Goal: Information Seeking & Learning: Learn about a topic

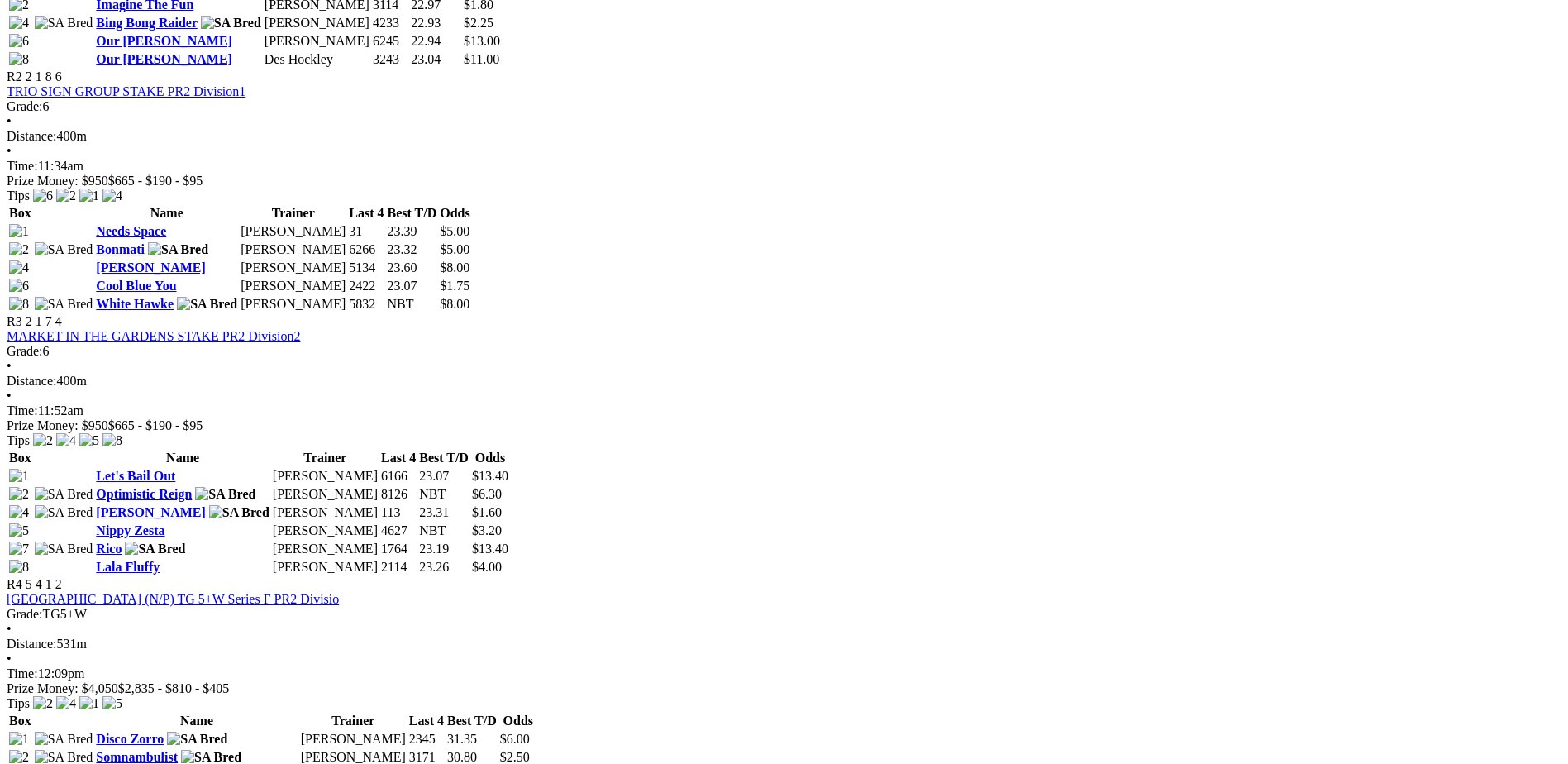
scroll to position [1075, 0]
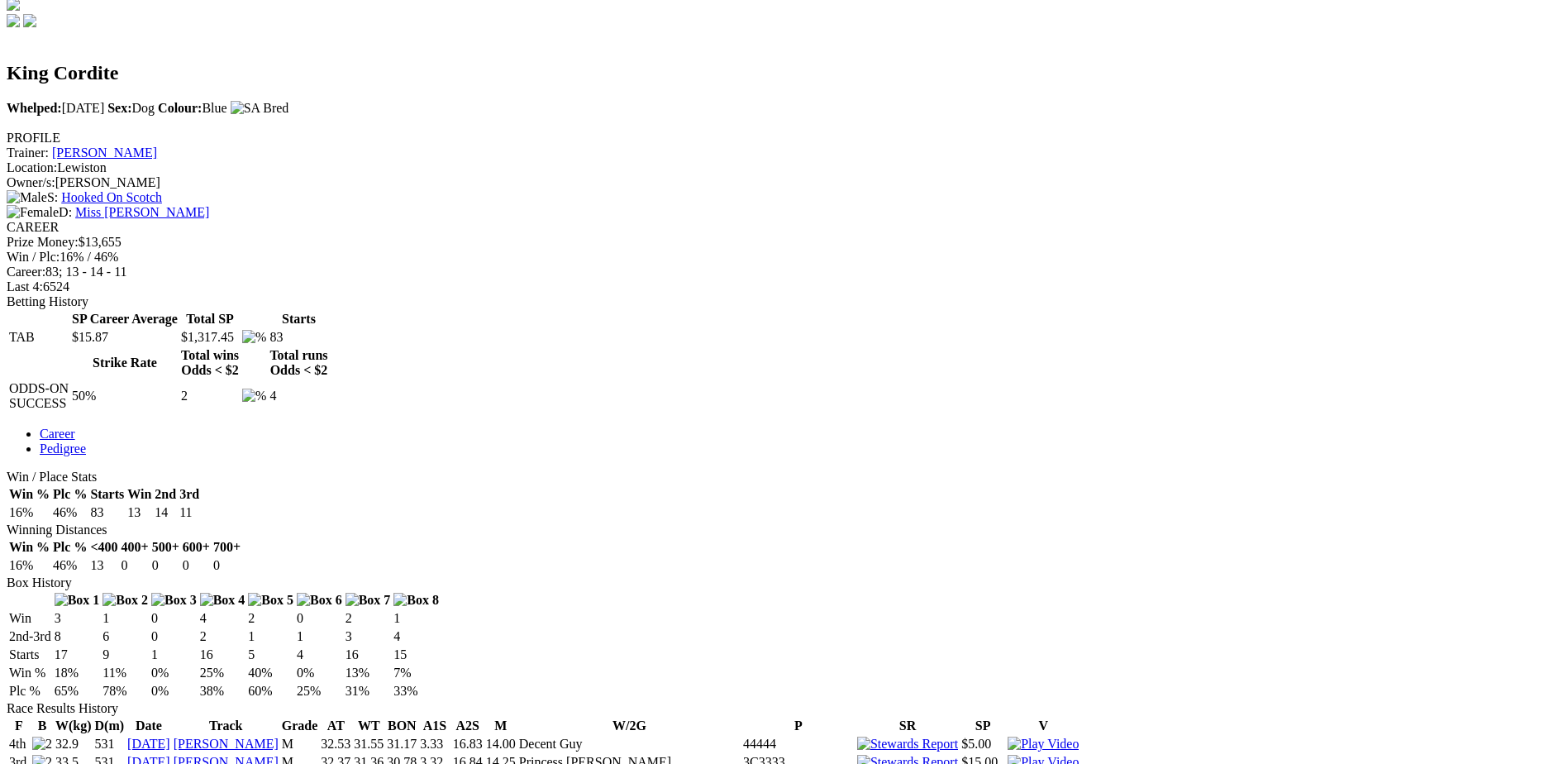
scroll to position [496, 0]
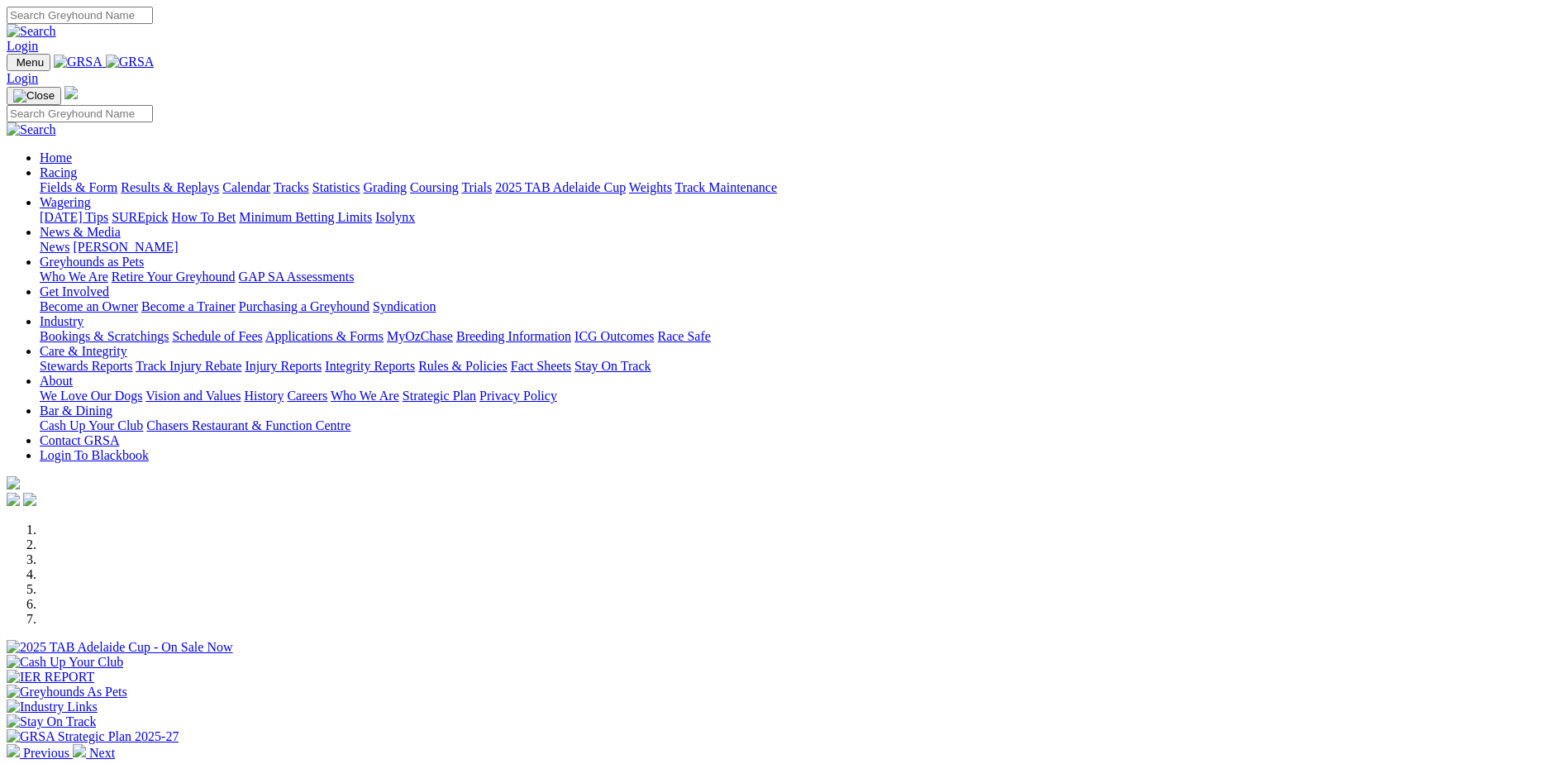
click at [153, 11] on input "Search" at bounding box center [80, 16] width 146 height 18
type input "canya concorde"
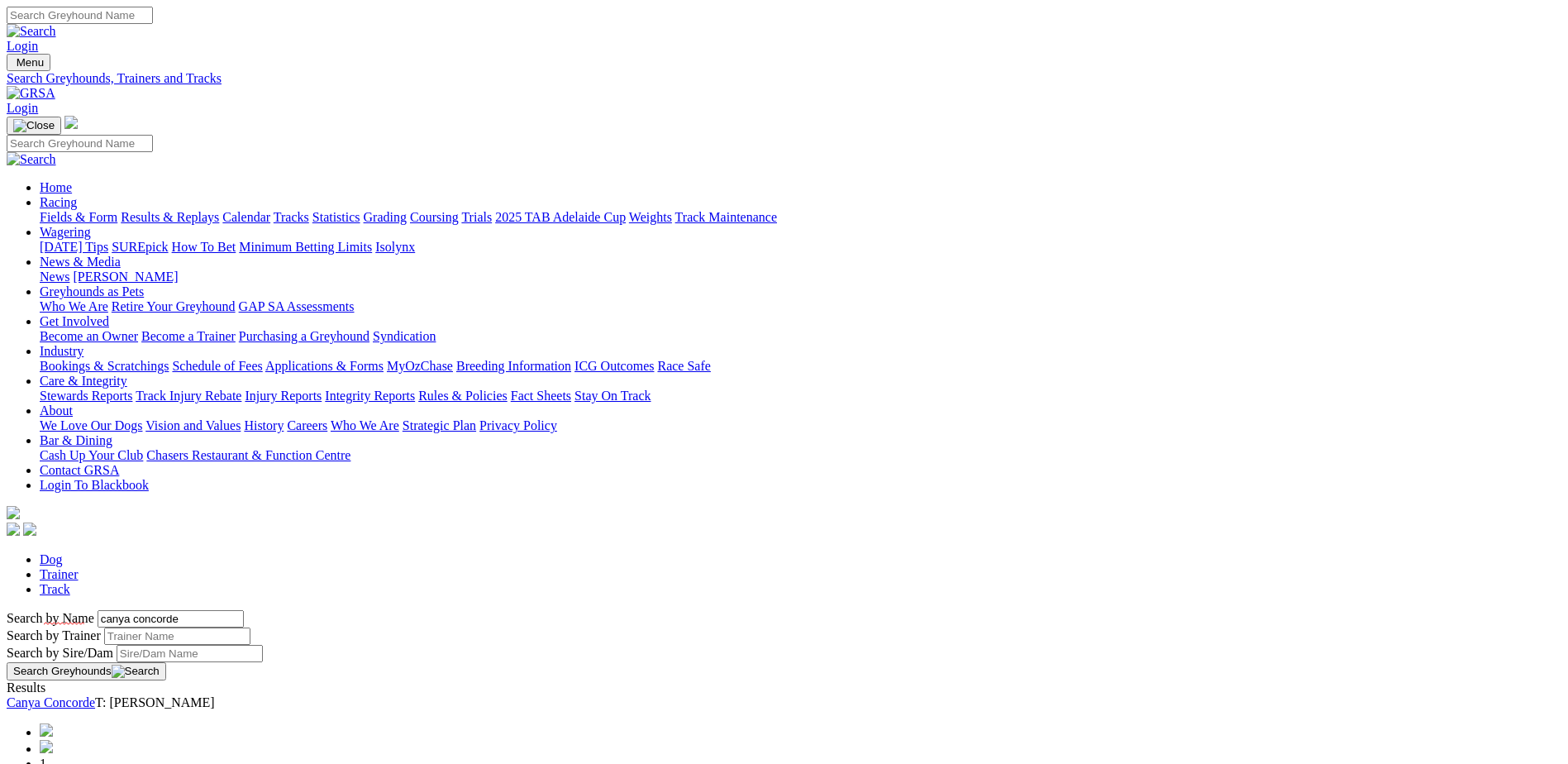
click at [95, 696] on link "Canya Concorde" at bounding box center [51, 703] width 89 height 14
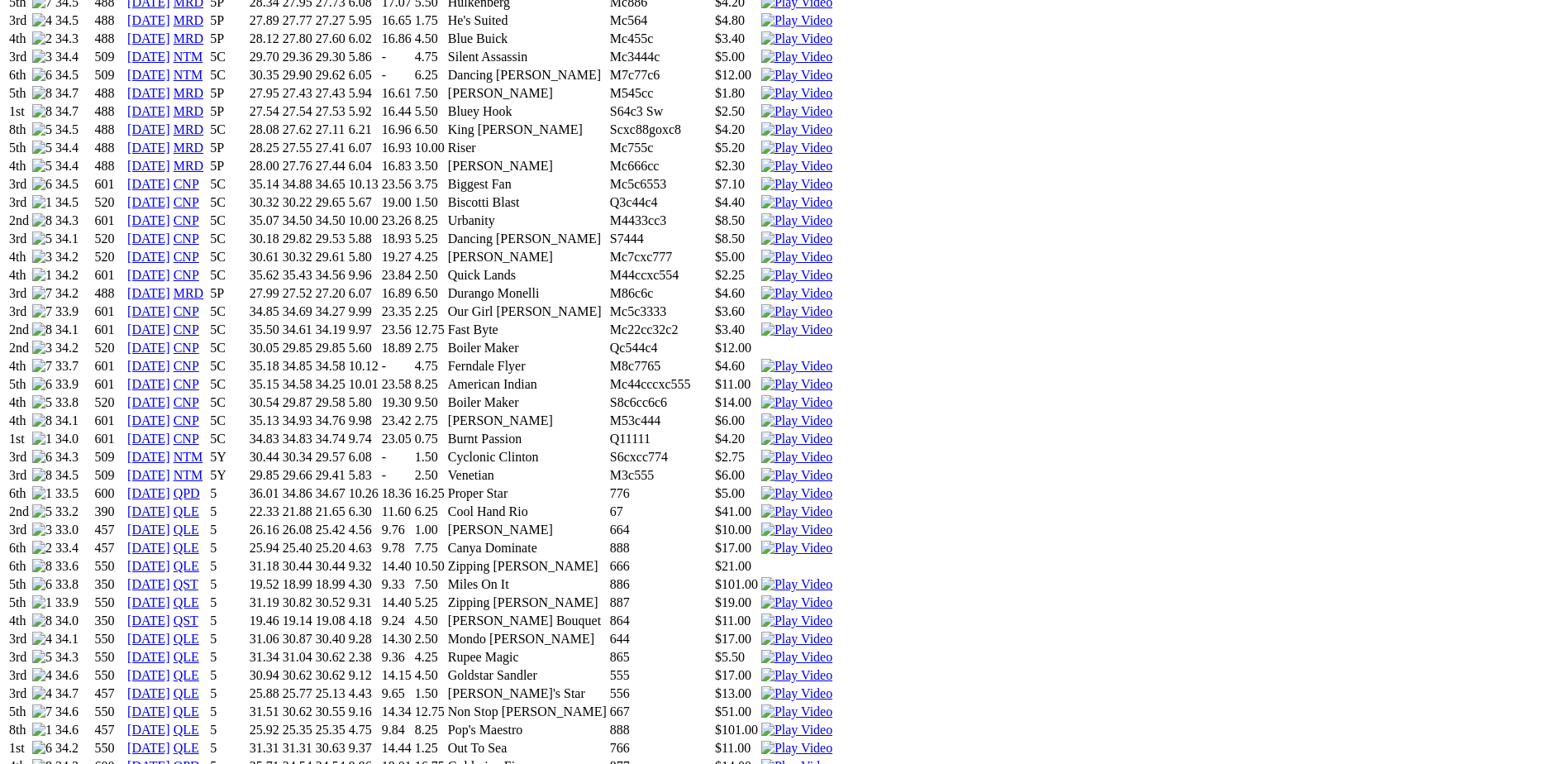
scroll to position [1406, 0]
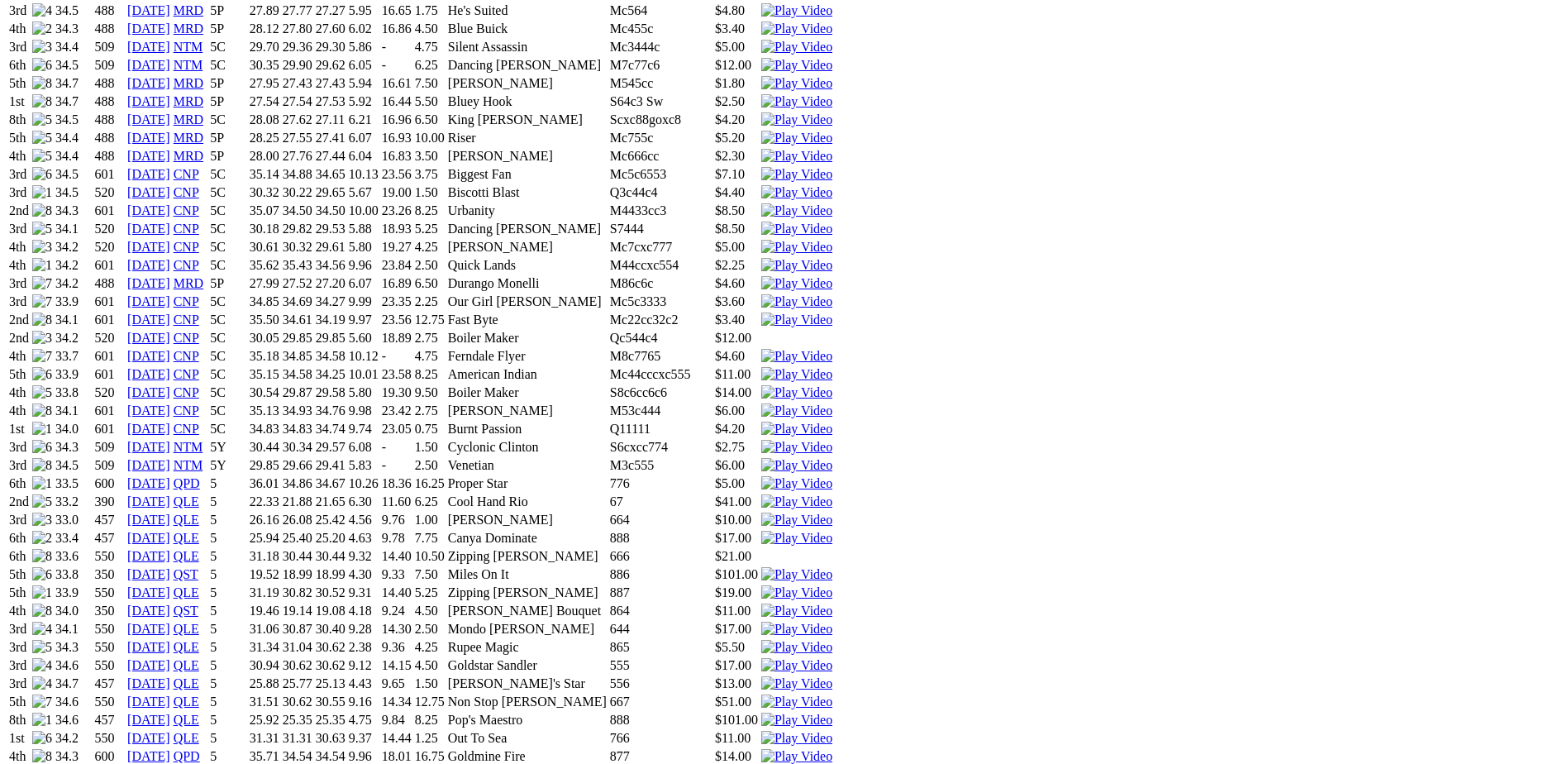
click at [832, 603] on img at bounding box center [796, 610] width 71 height 15
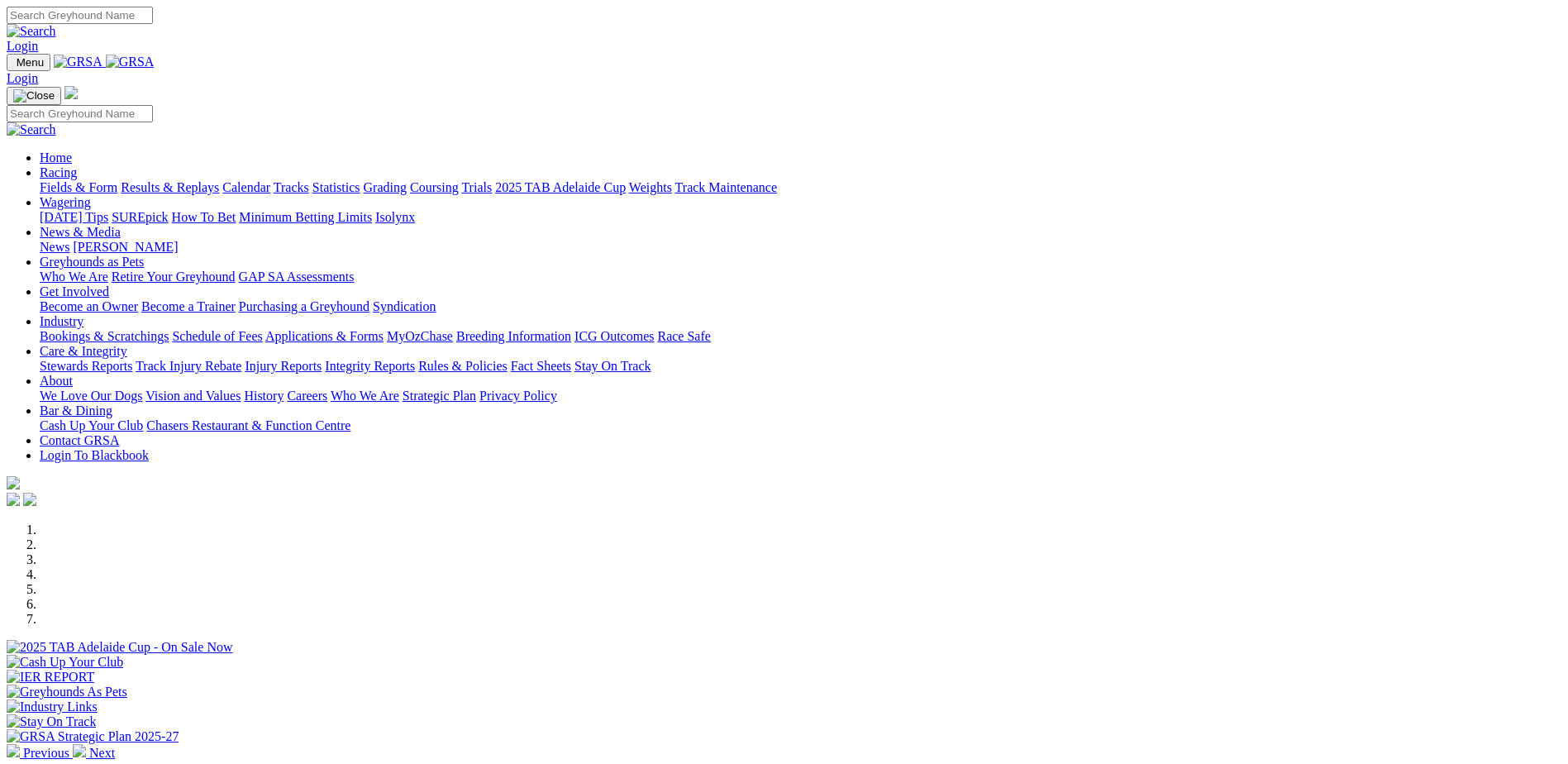
scroll to position [413, 0]
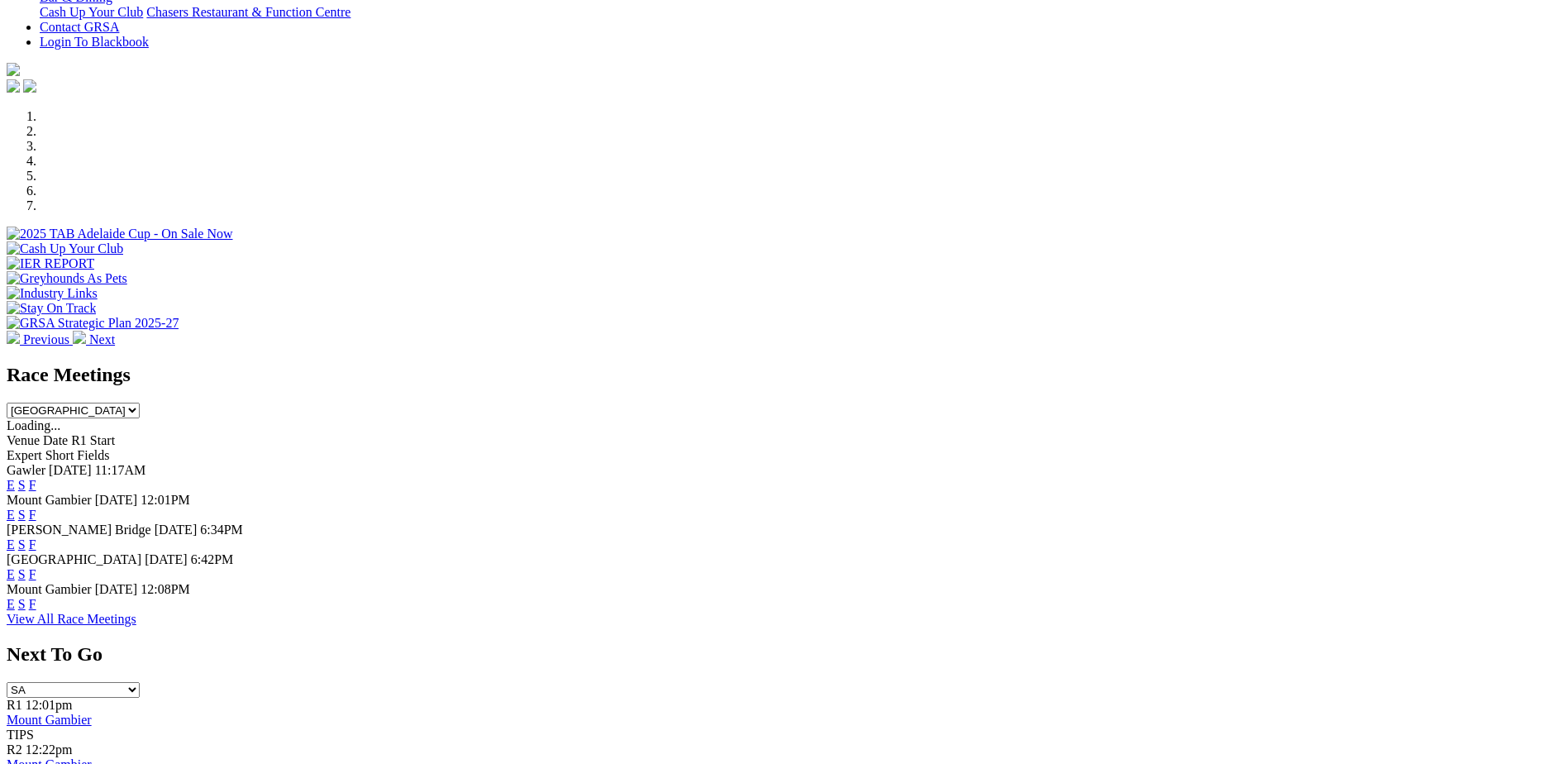
click at [36, 538] on link "F" at bounding box center [32, 545] width 7 height 14
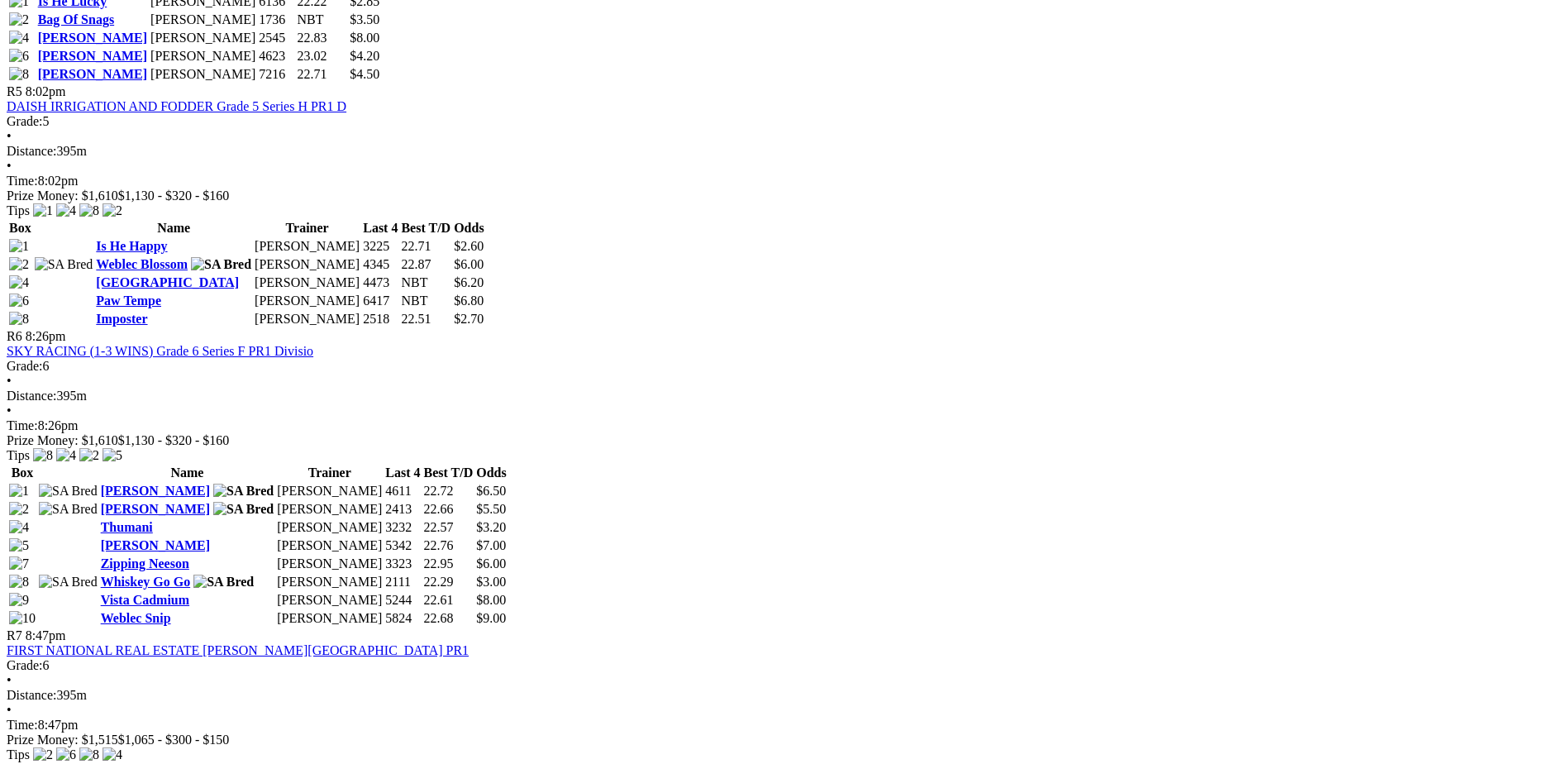
scroll to position [1819, 0]
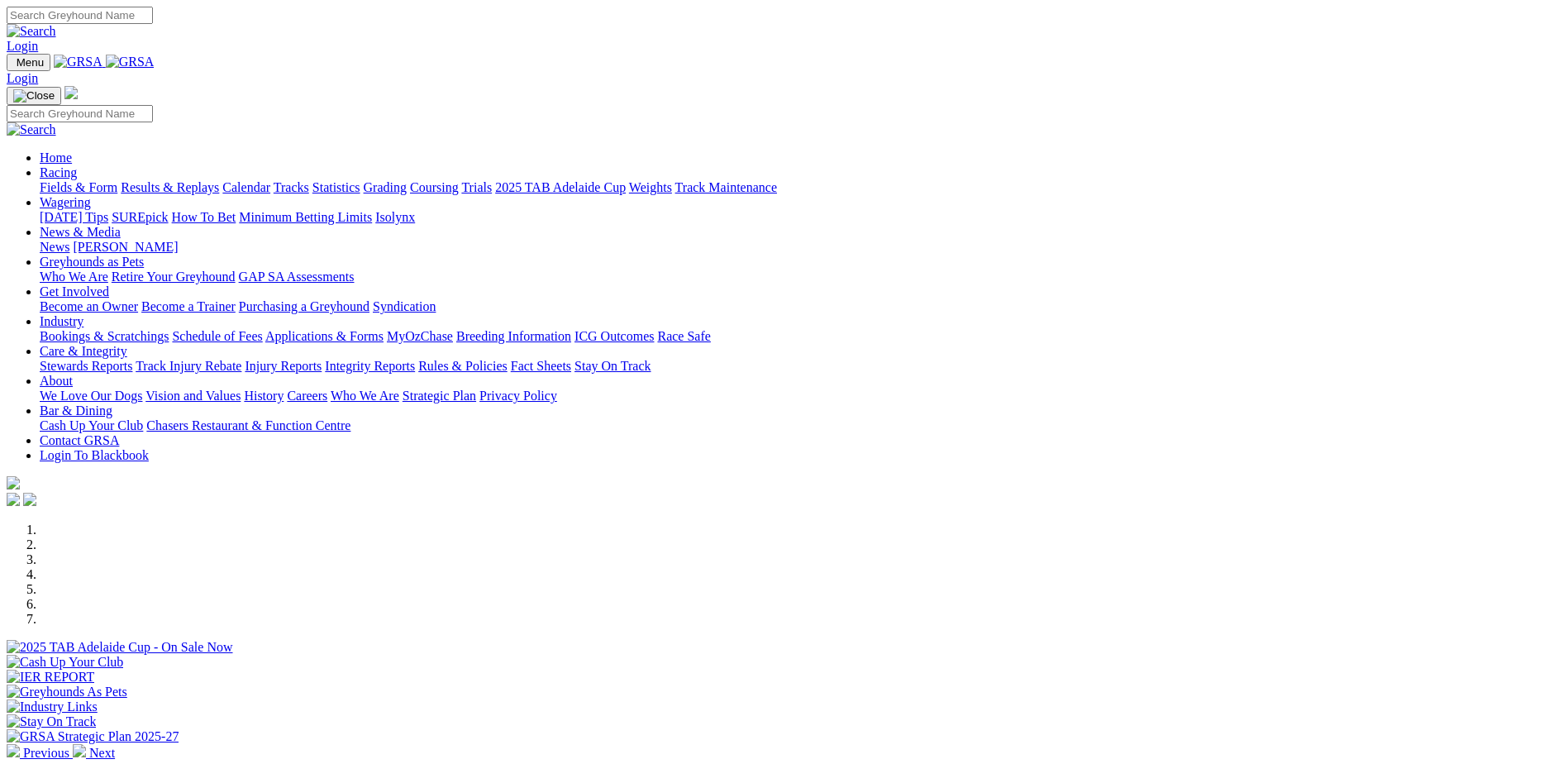
scroll to position [496, 0]
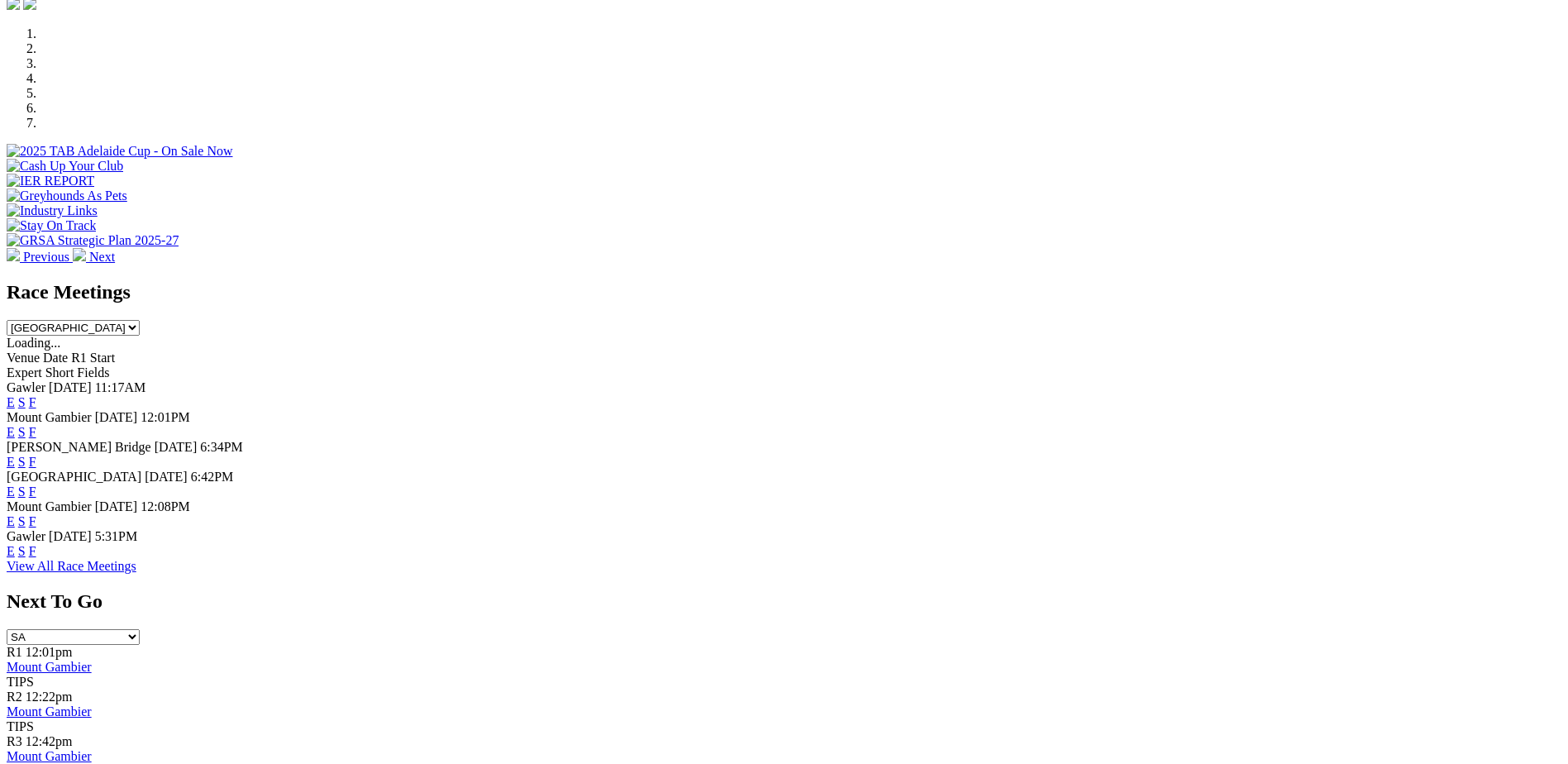
click at [36, 553] on link "F" at bounding box center [32, 551] width 7 height 14
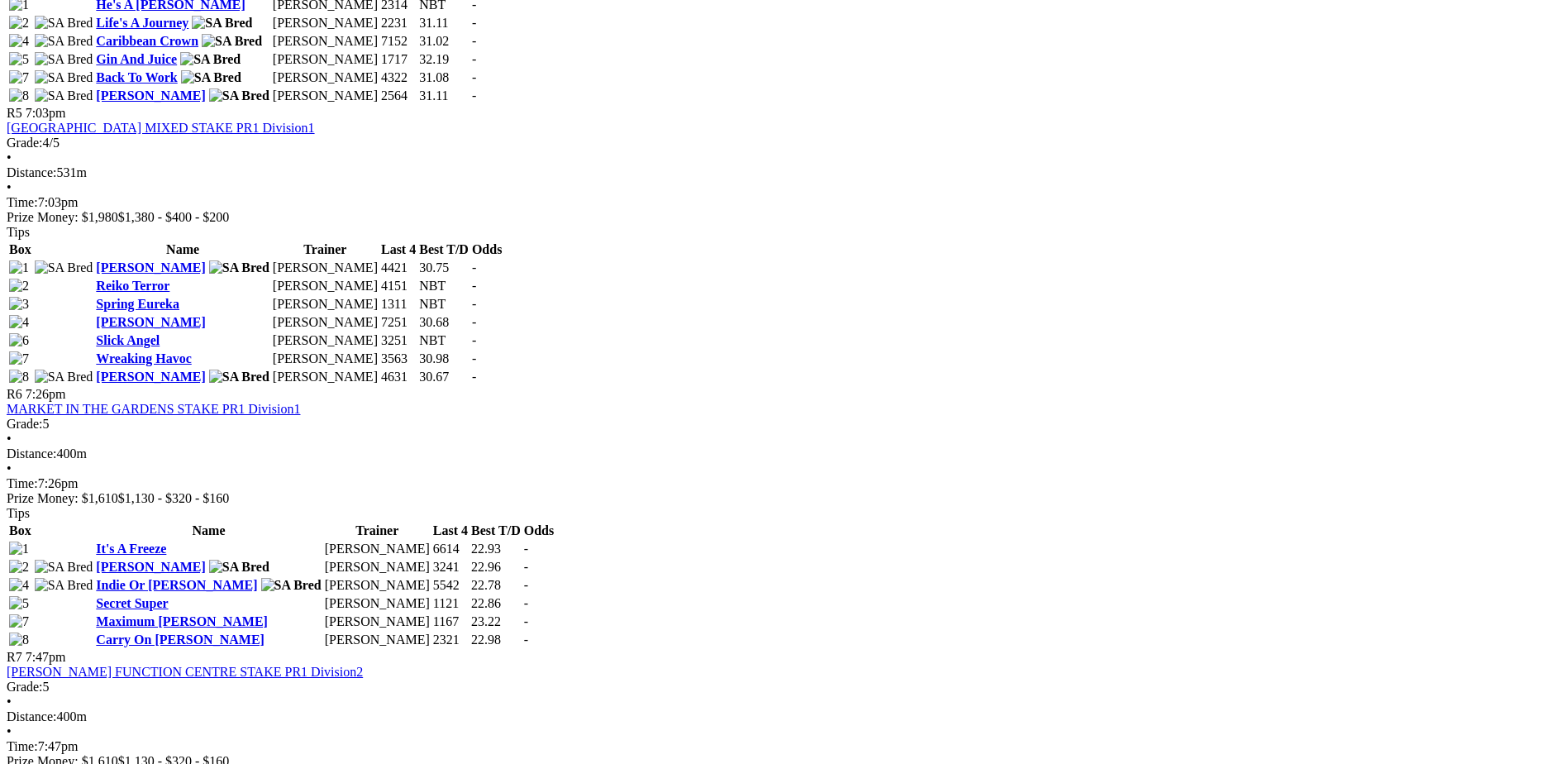
scroll to position [1819, 0]
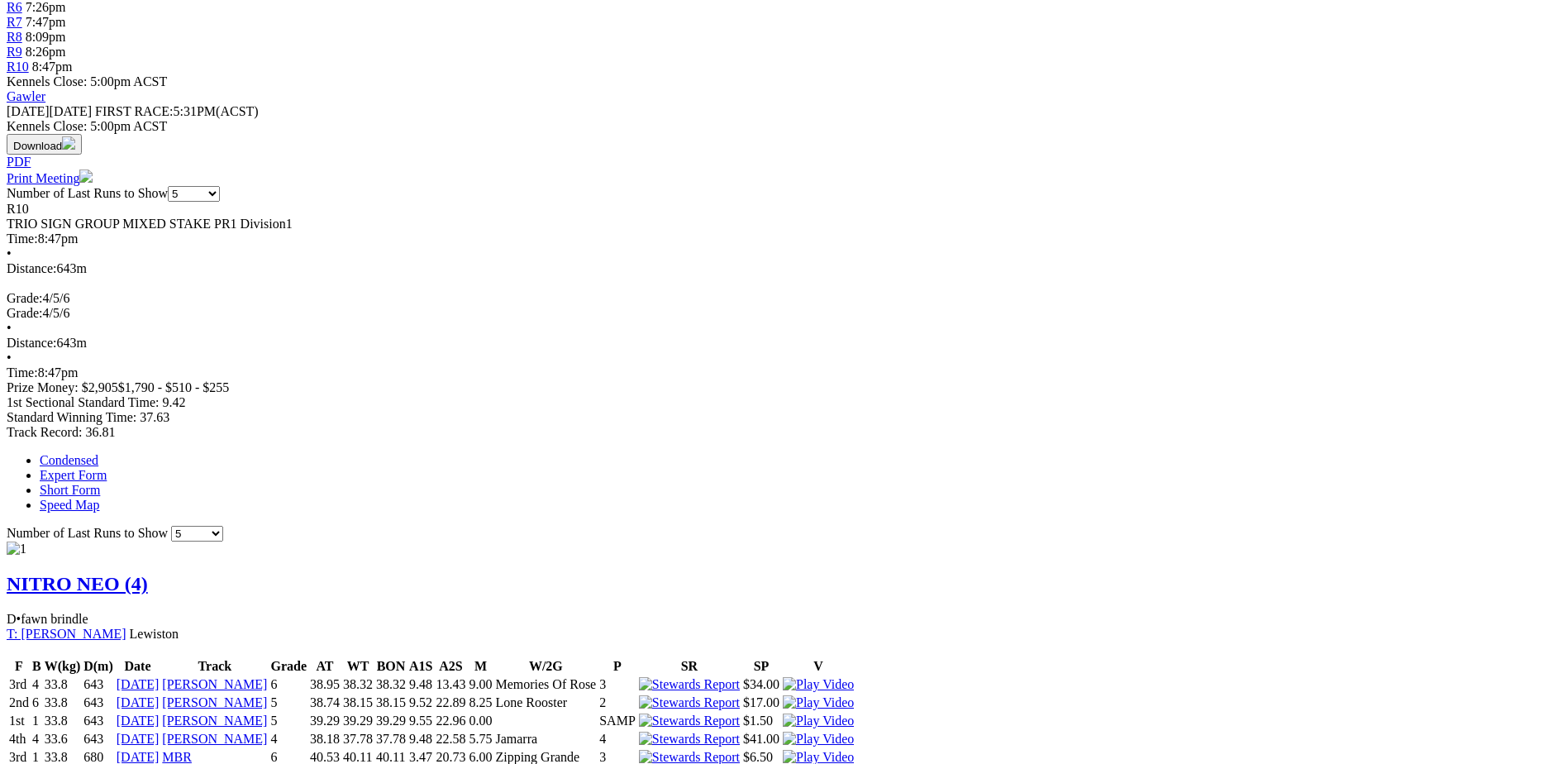
scroll to position [745, 0]
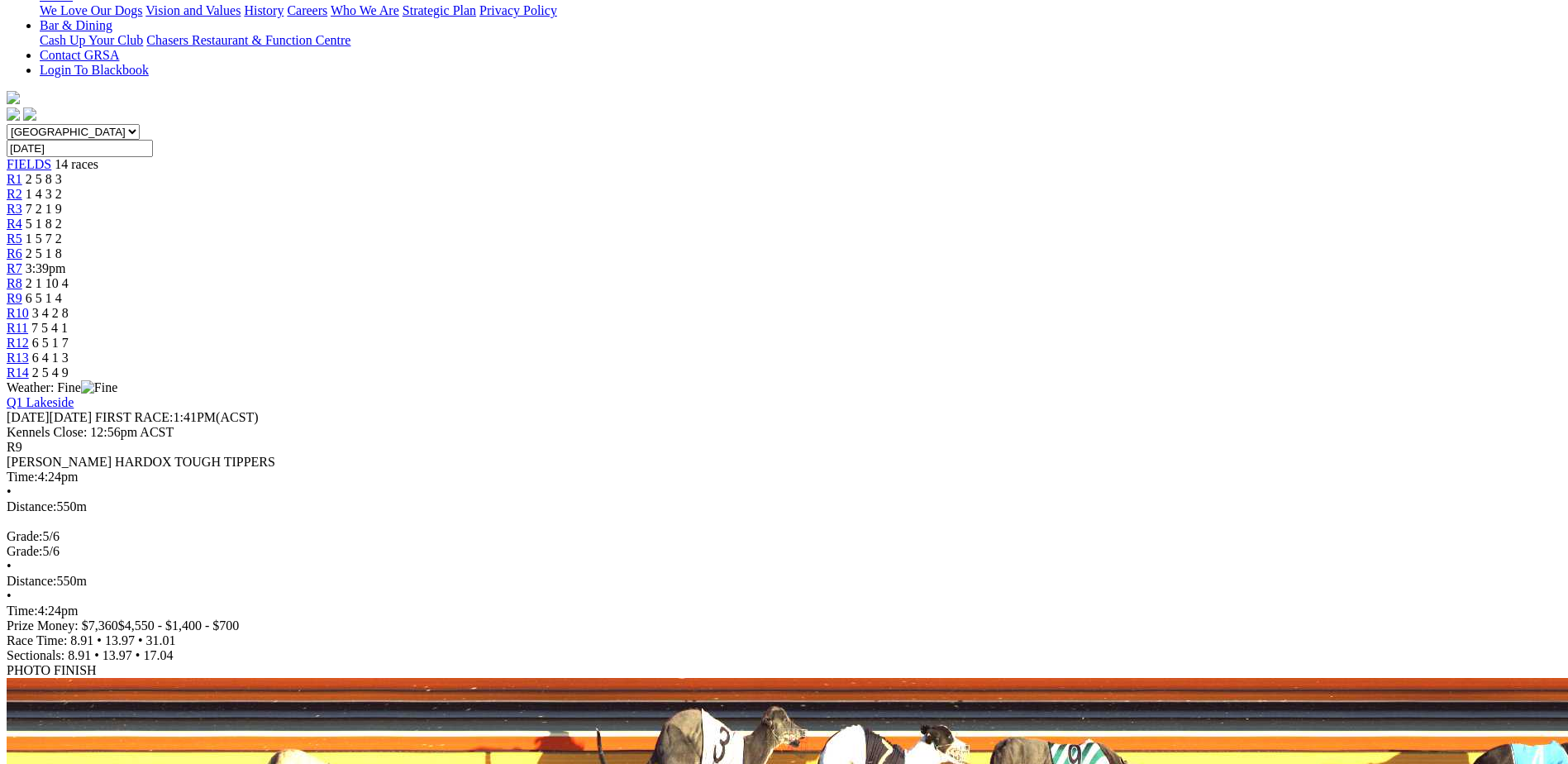
scroll to position [413, 0]
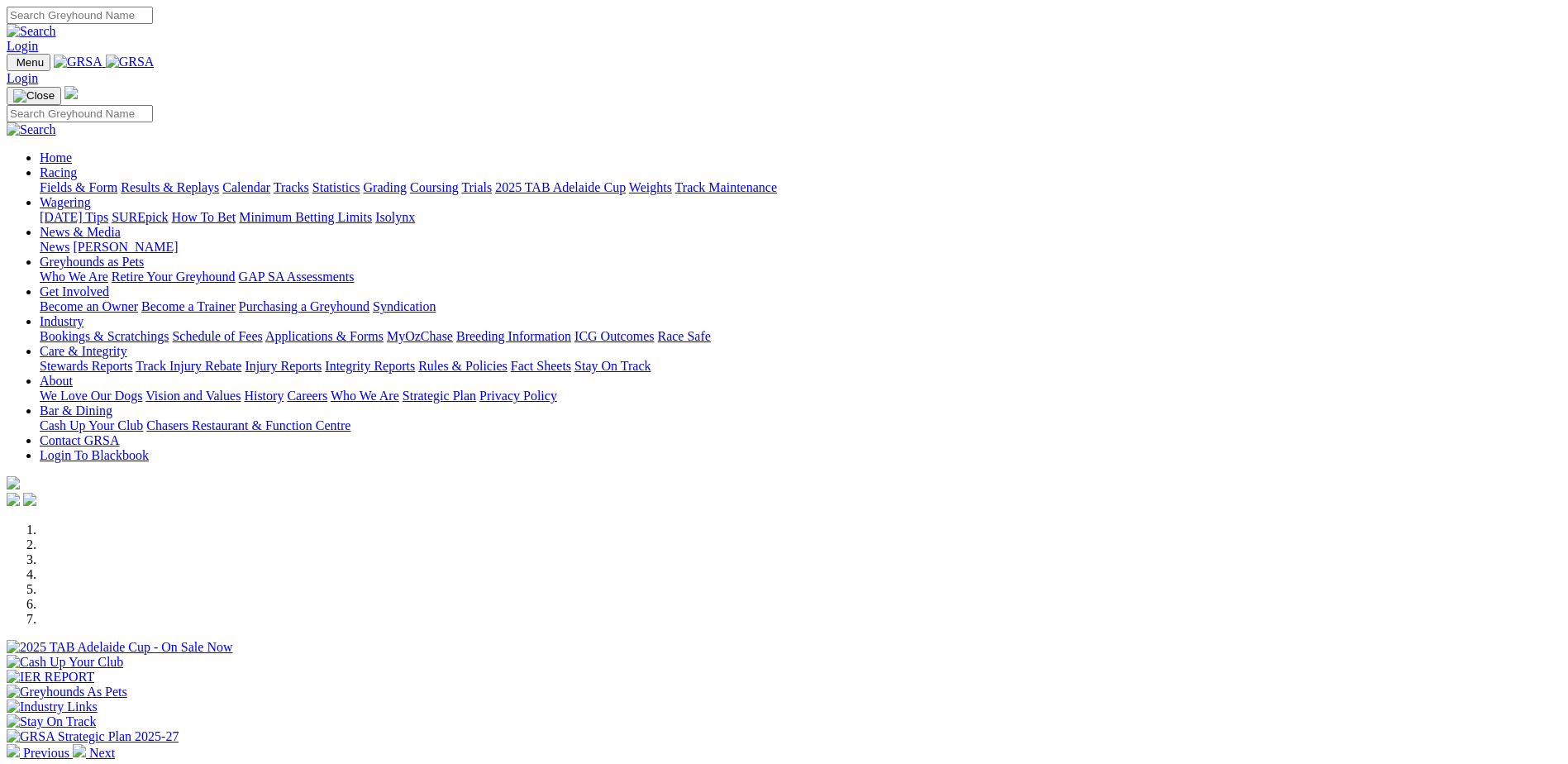
scroll to position [413, 0]
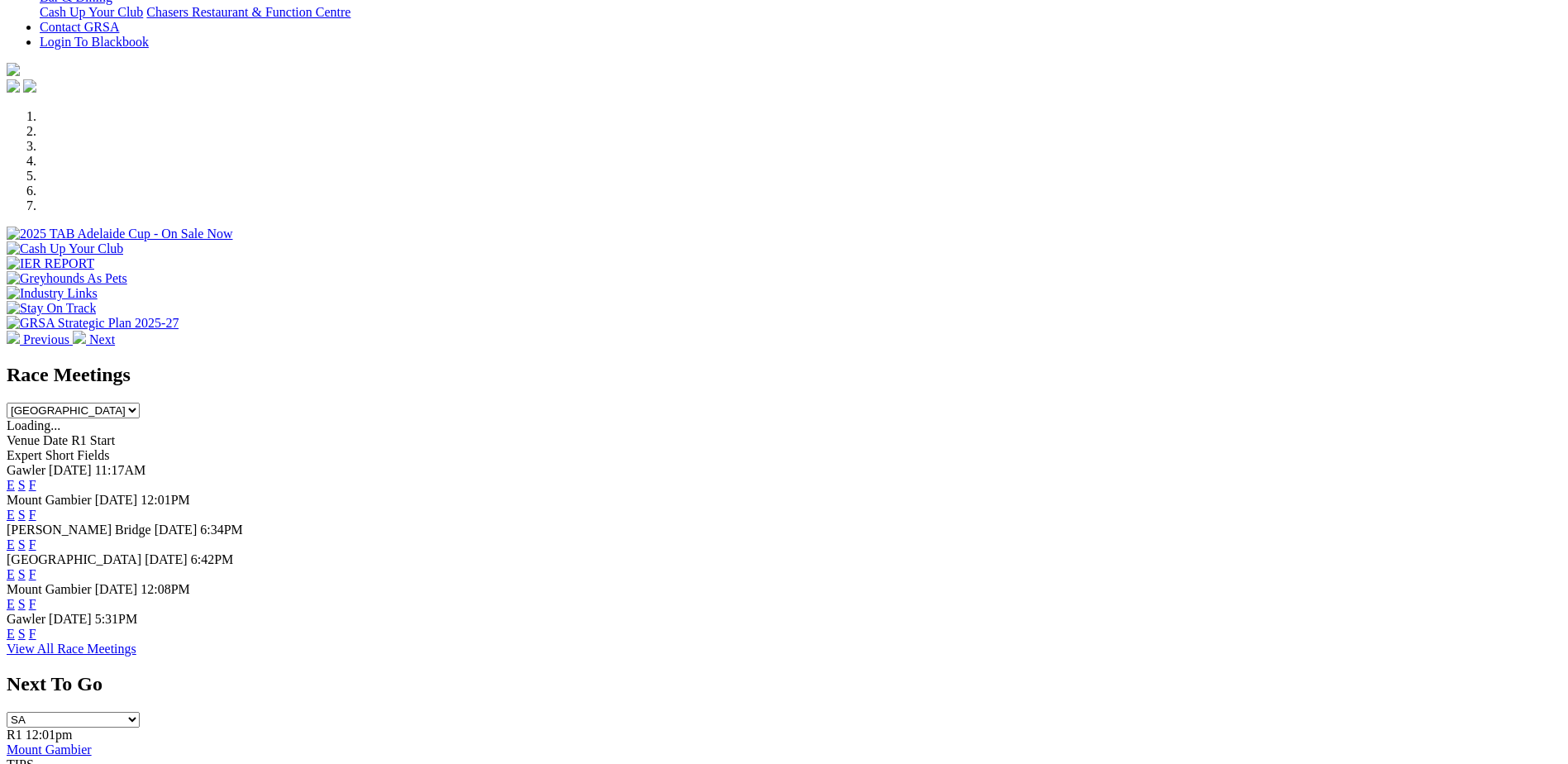
click at [36, 538] on link "F" at bounding box center [32, 545] width 7 height 14
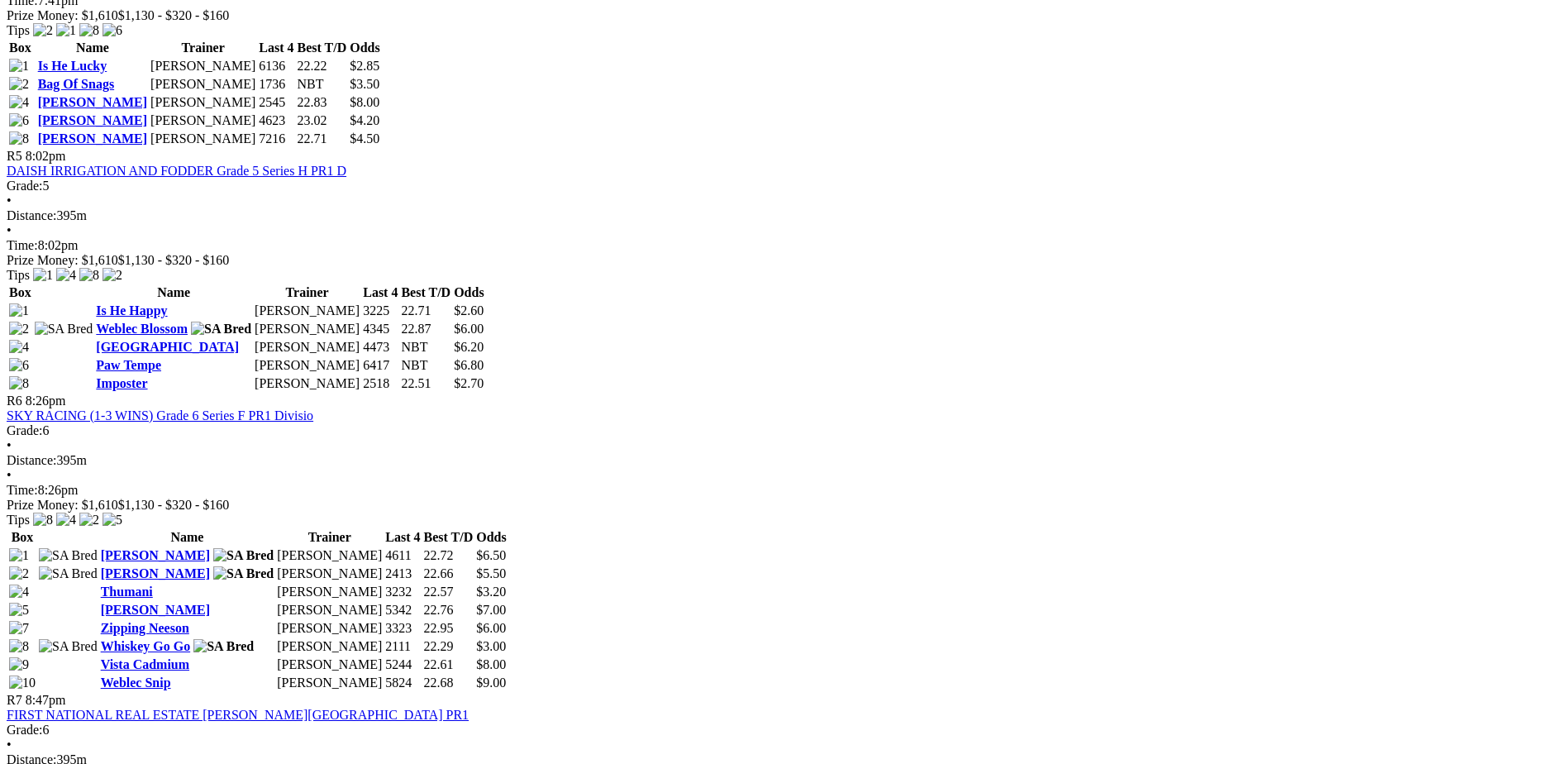
scroll to position [1737, 0]
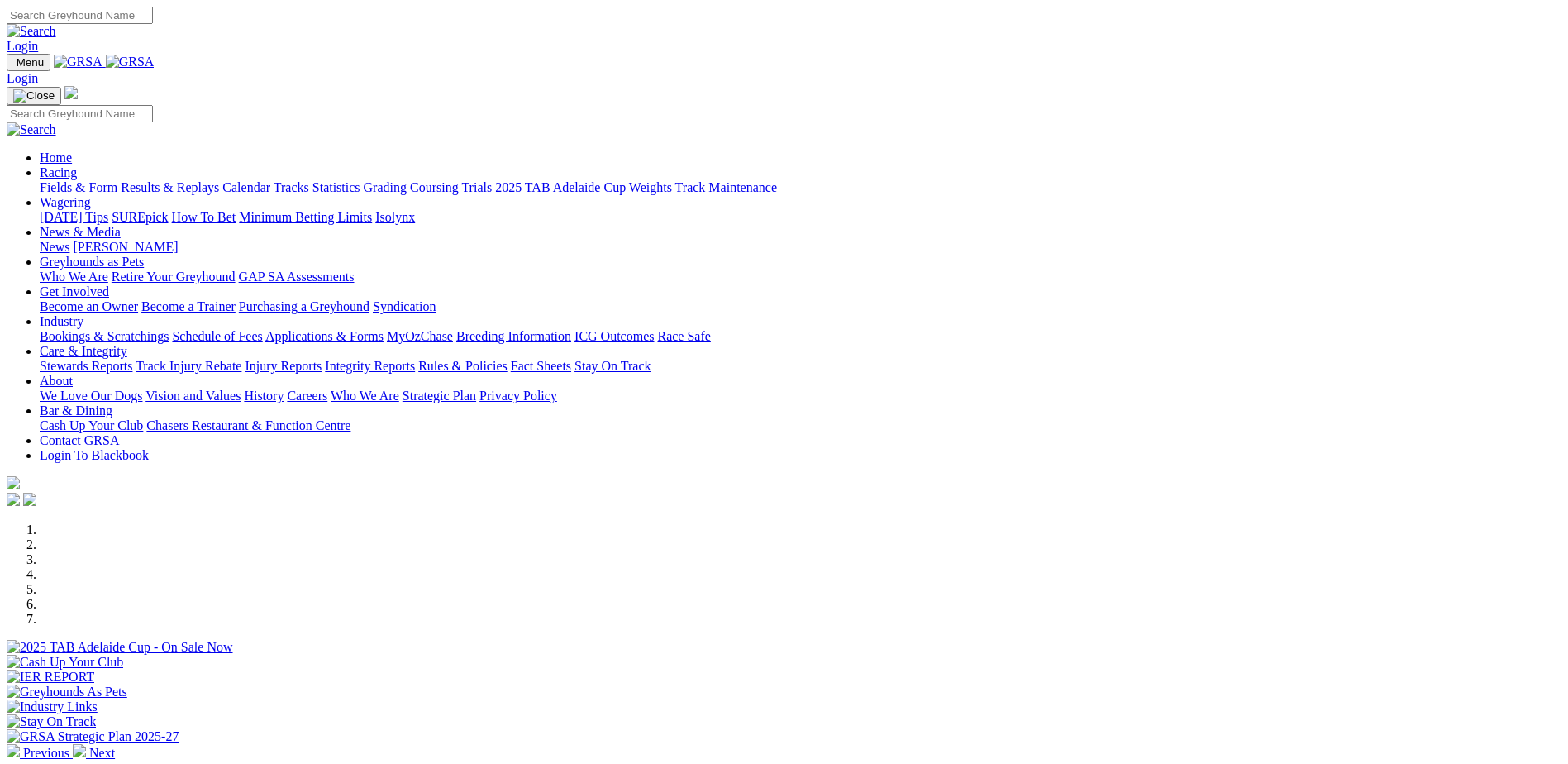
scroll to position [579, 0]
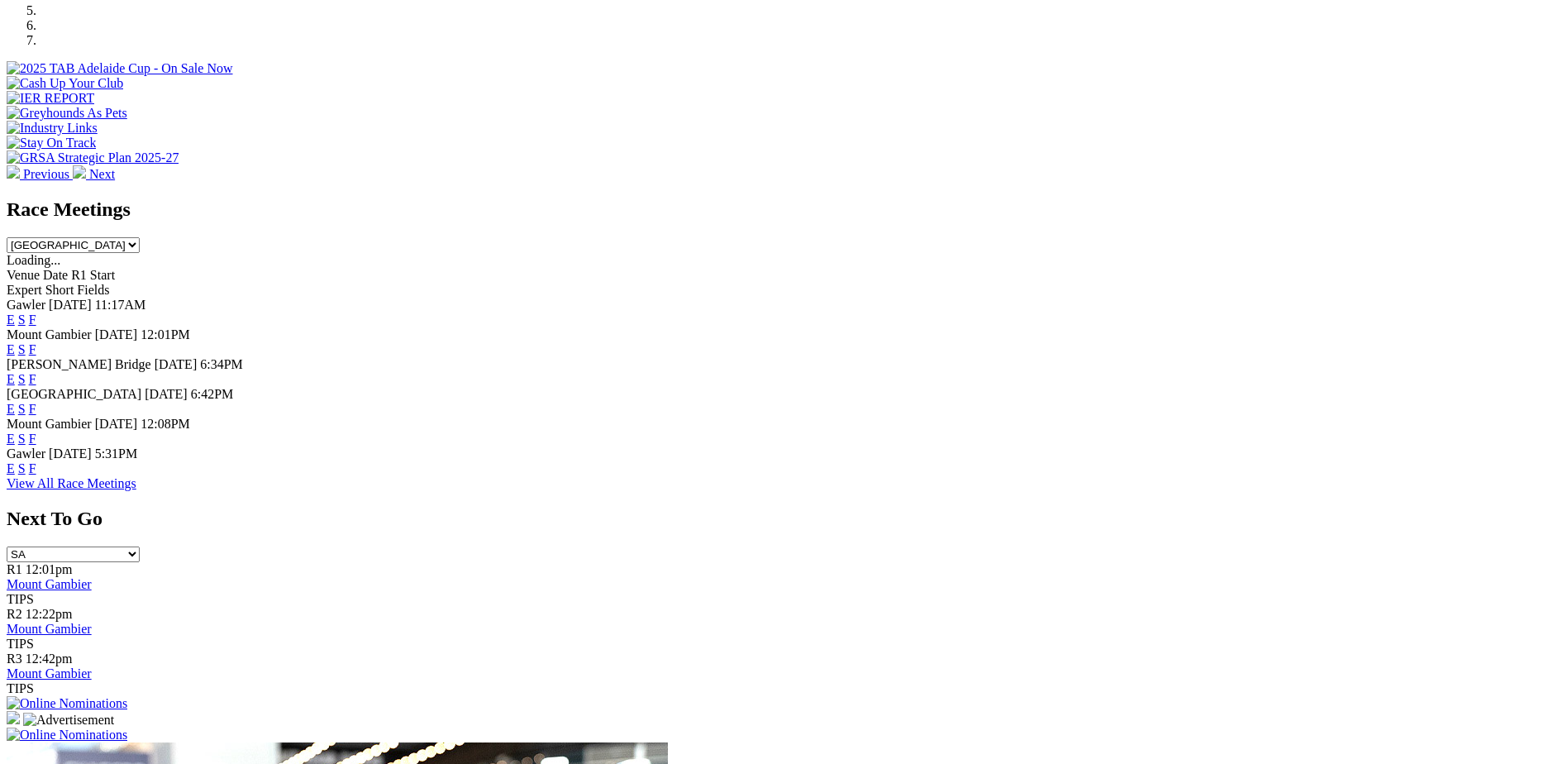
click at [36, 475] on link "F" at bounding box center [32, 468] width 7 height 14
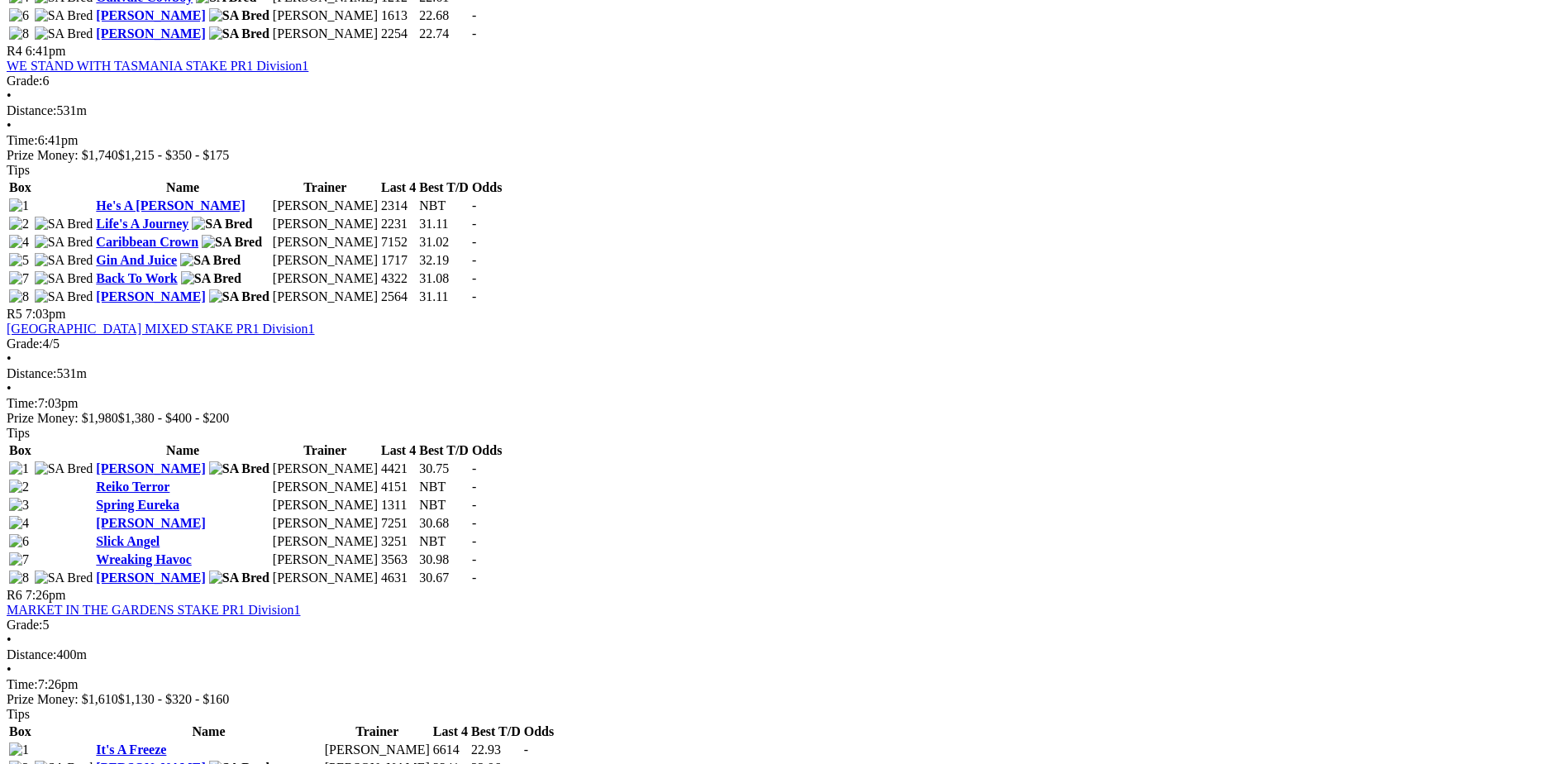
scroll to position [1654, 0]
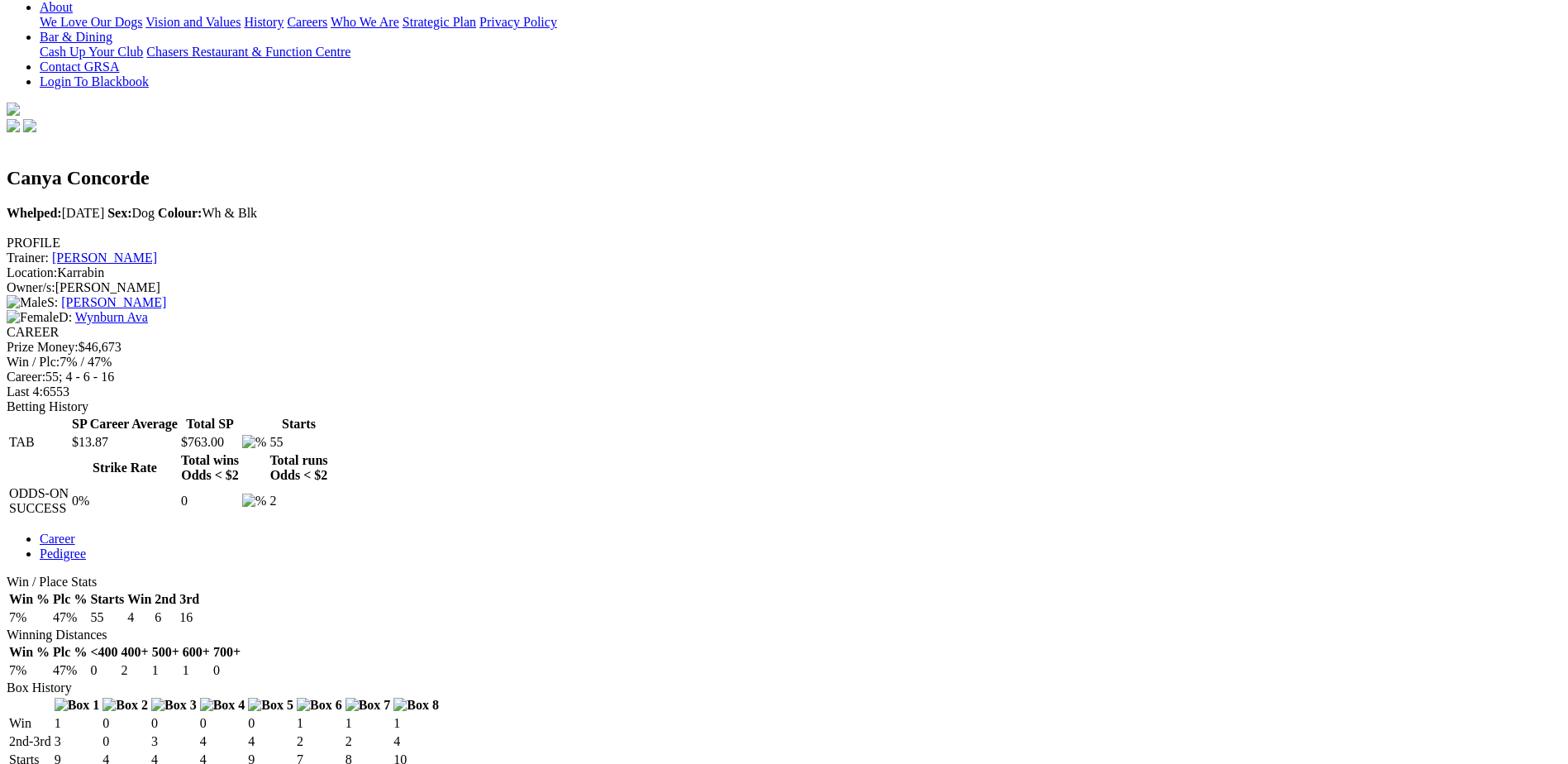
scroll to position [166, 0]
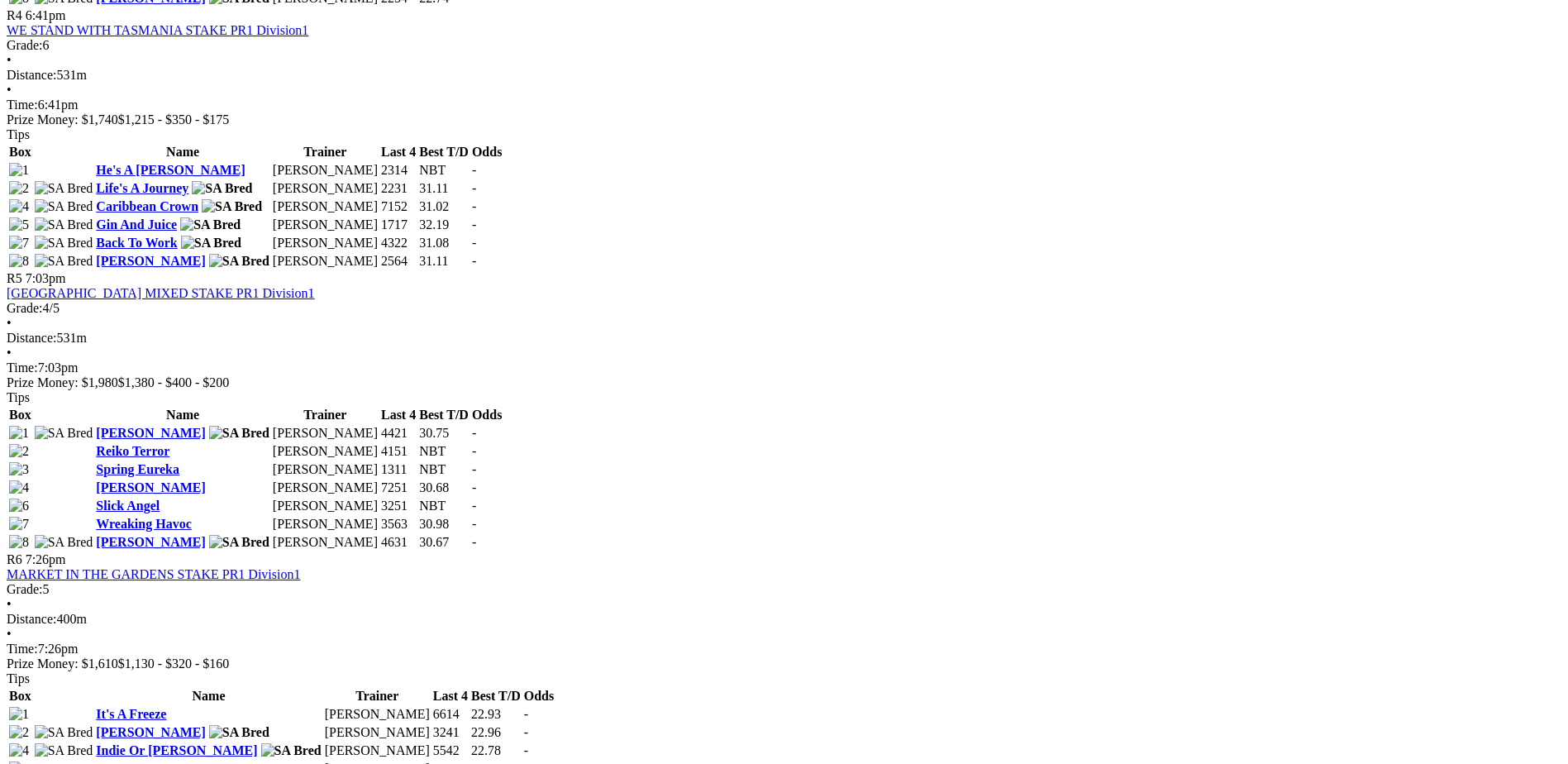
scroll to position [1737, 0]
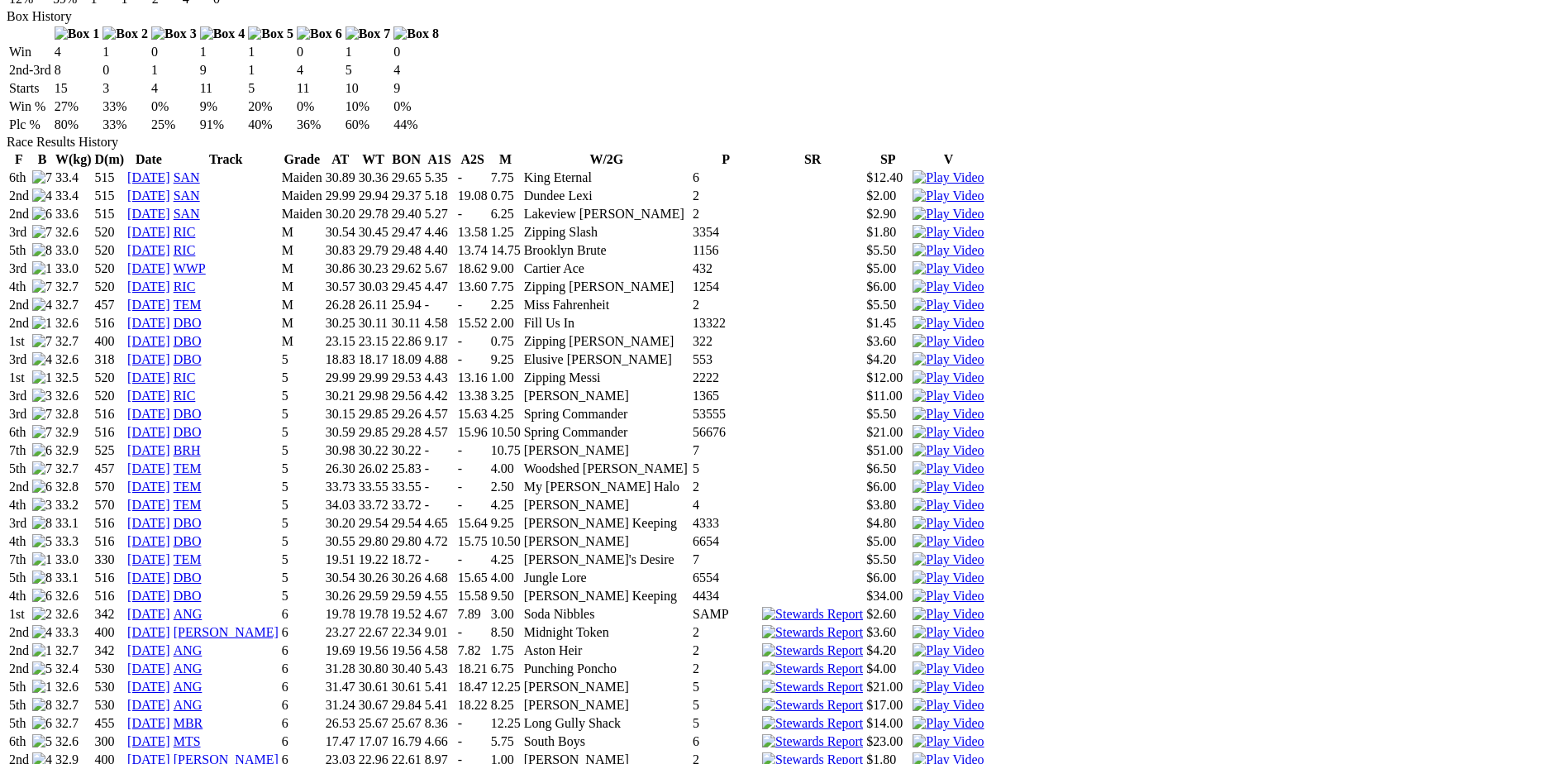
scroll to position [1240, 0]
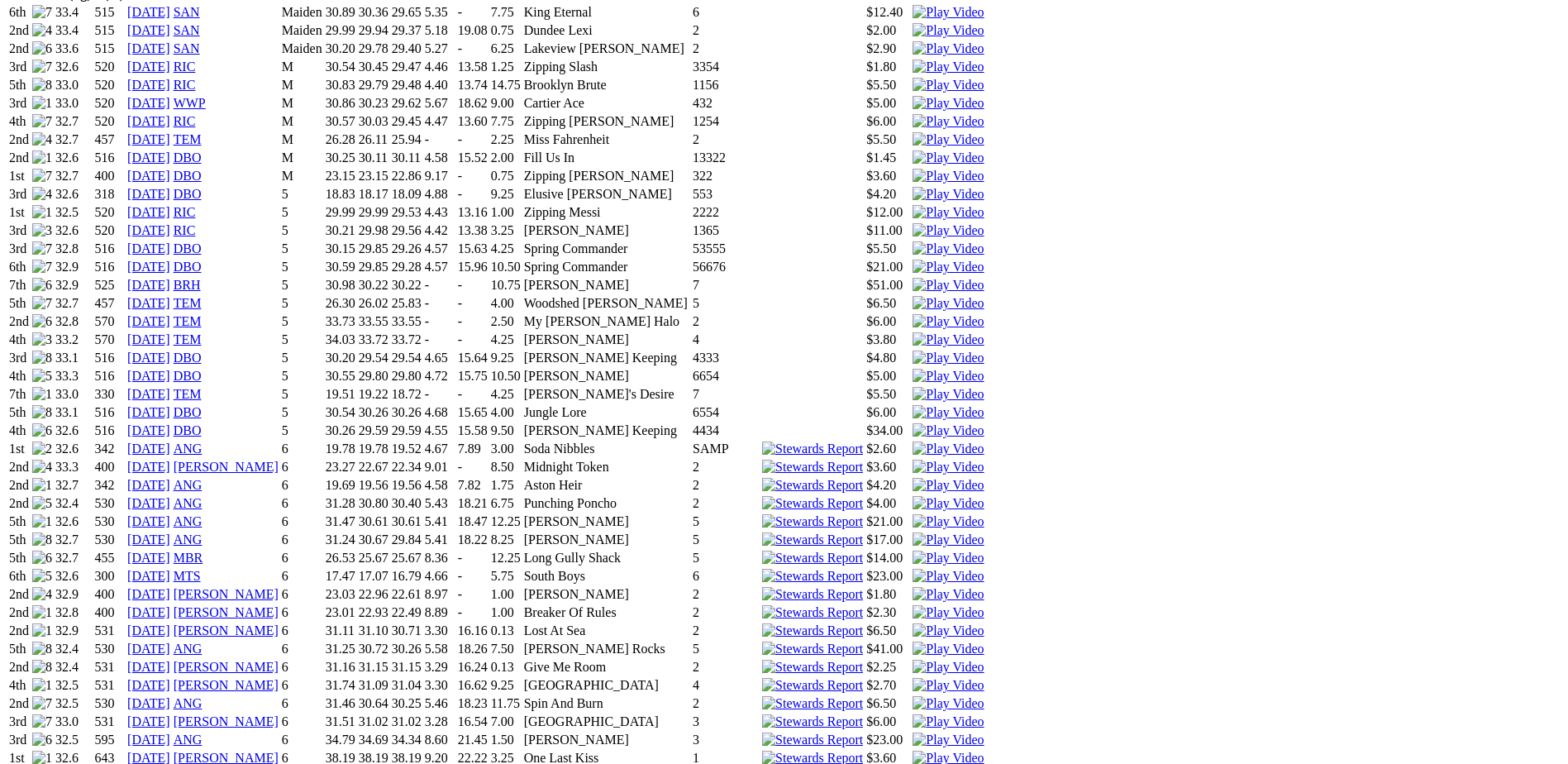
click at [170, 751] on link "15 Dec 24" at bounding box center [148, 758] width 43 height 14
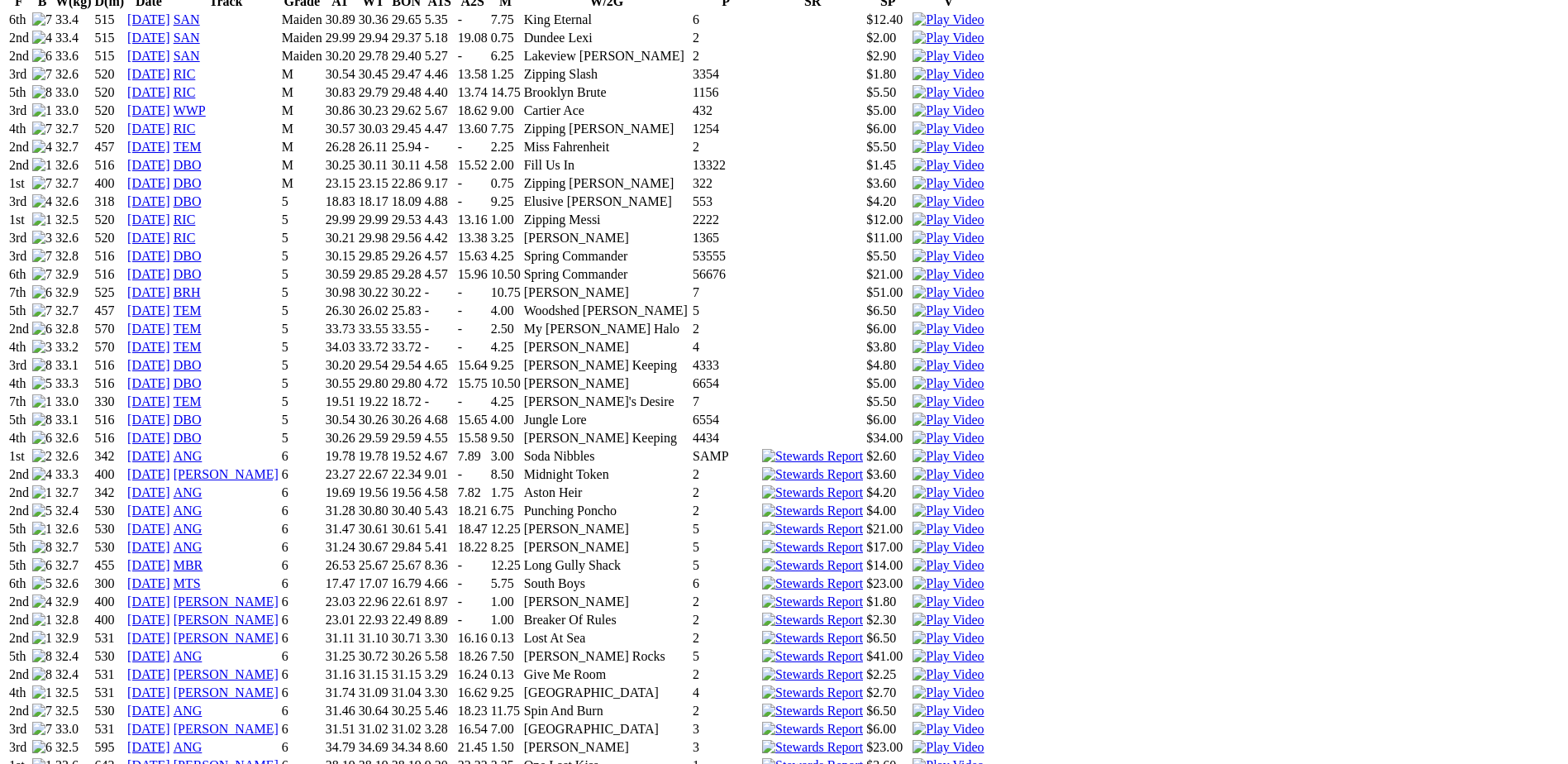
scroll to position [1240, 0]
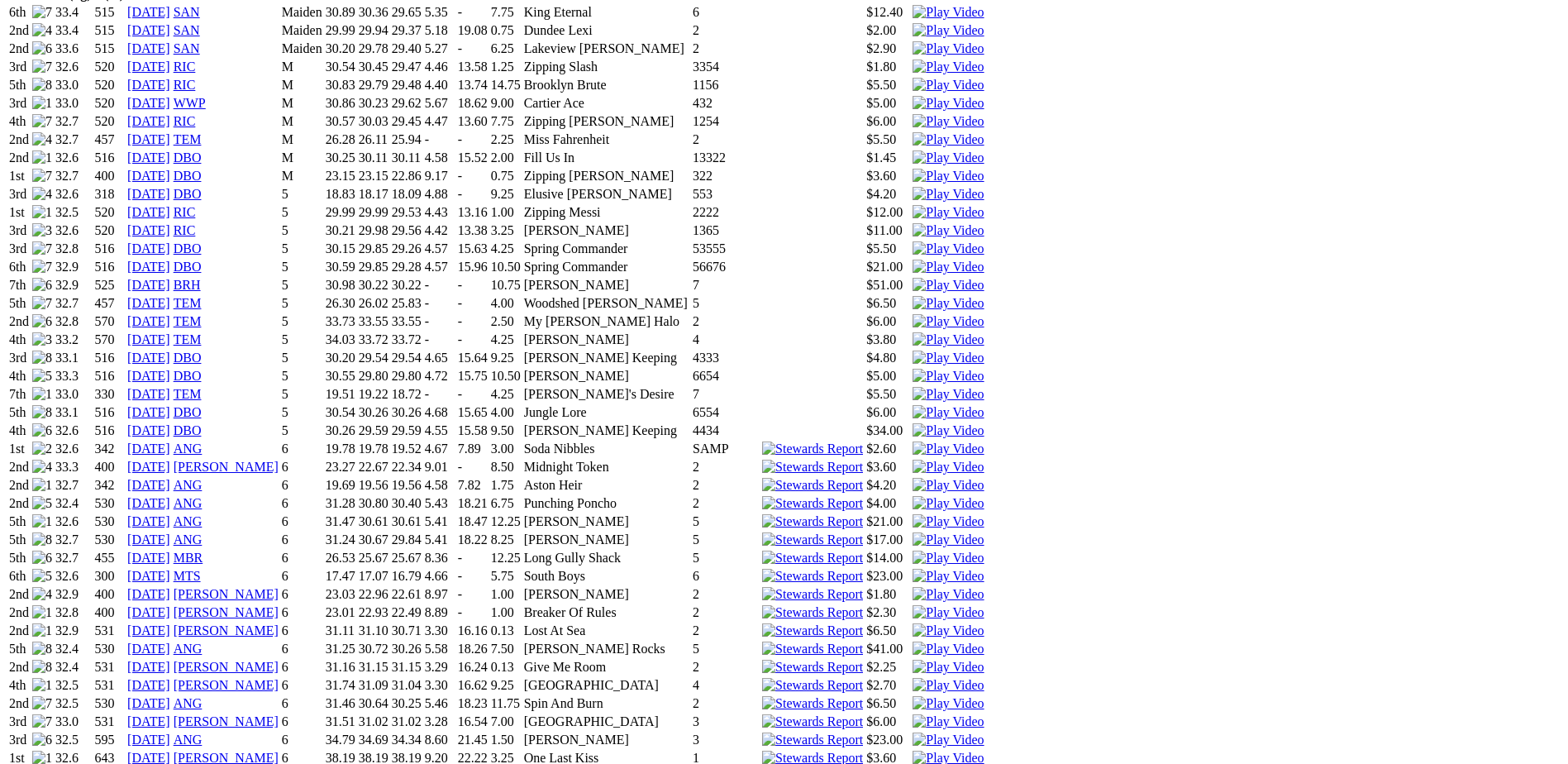
click at [170, 763] on link "[DATE]" at bounding box center [148, 776] width 43 height 14
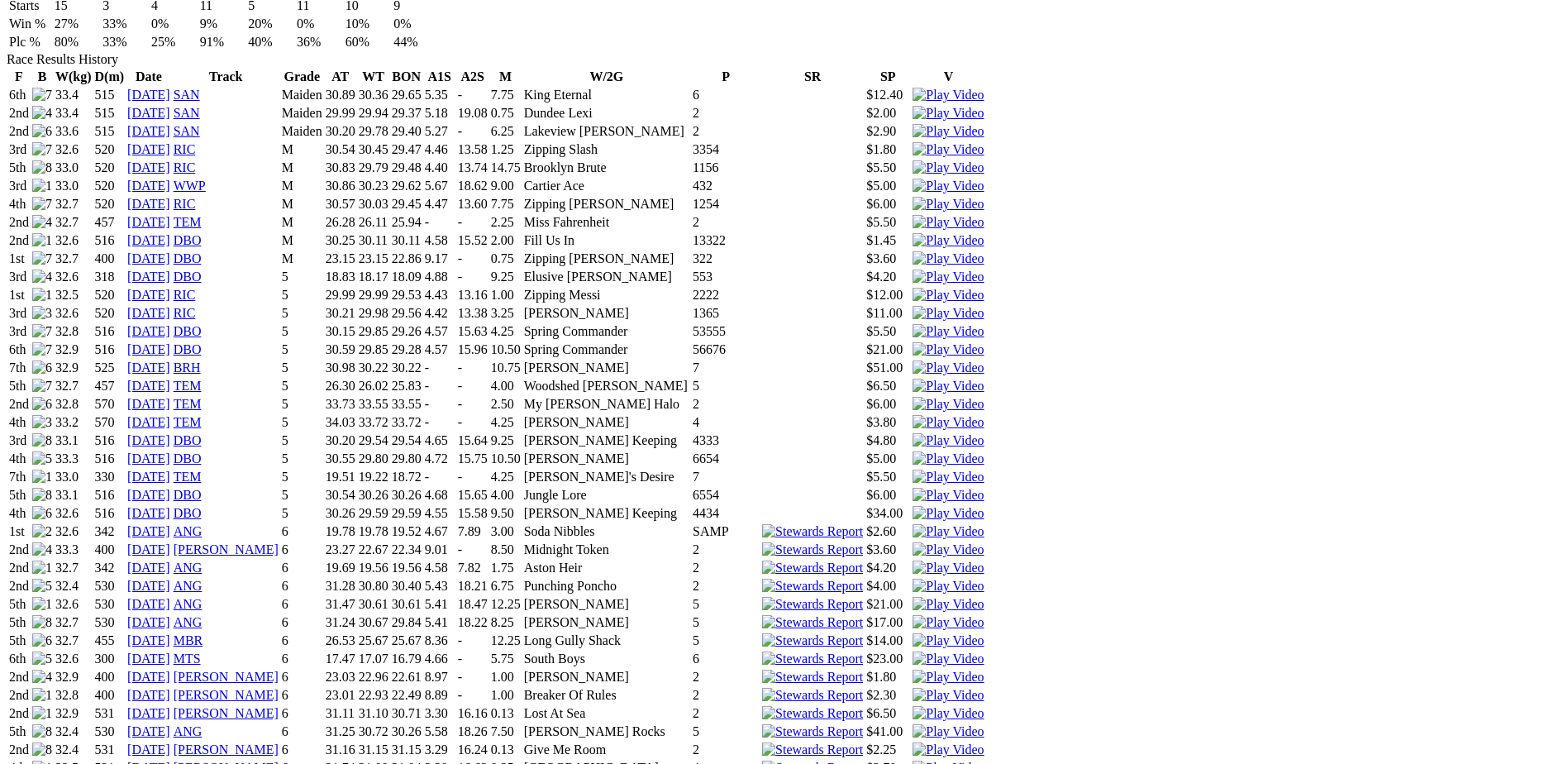
scroll to position [1654, 0]
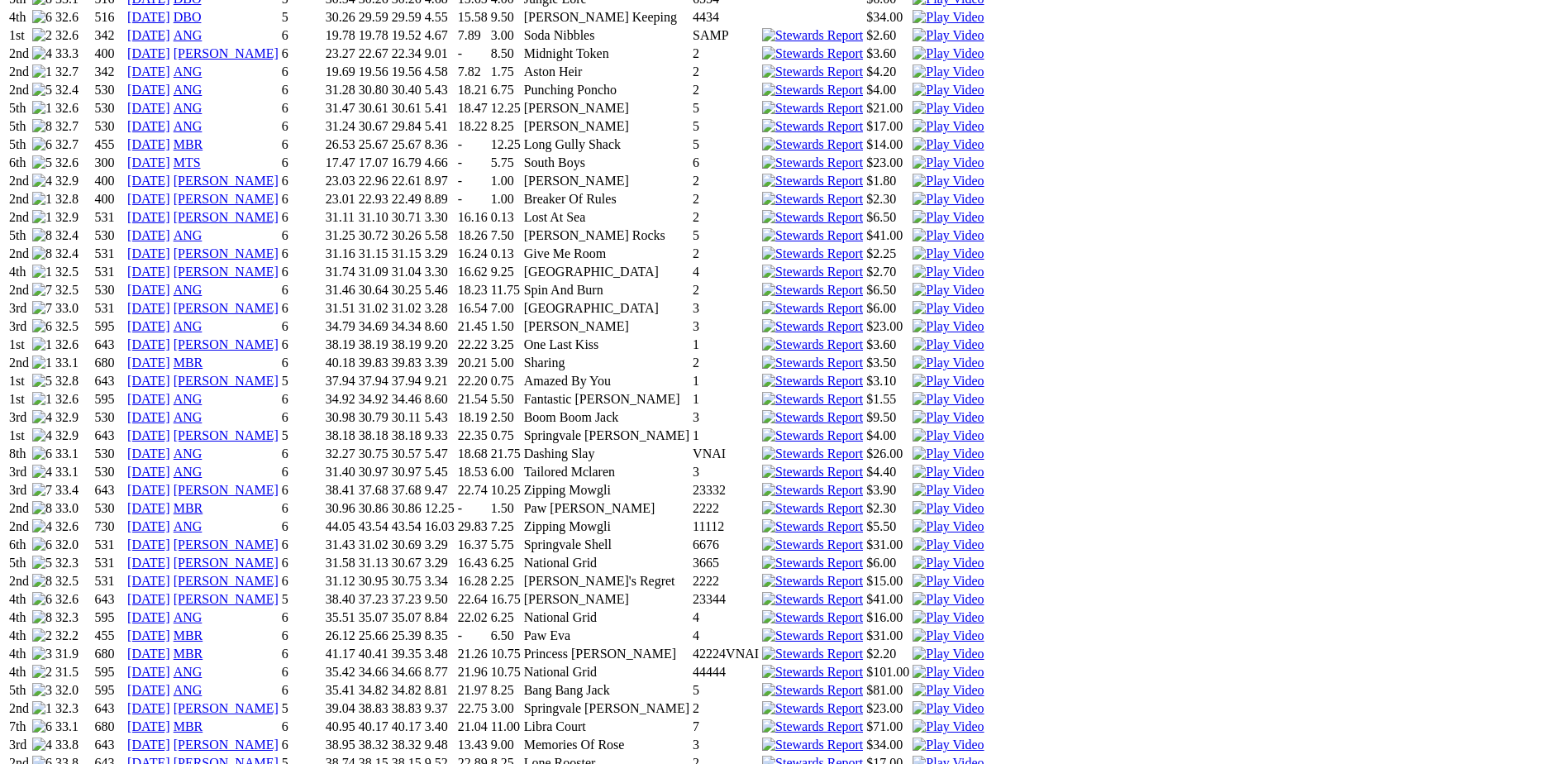
click at [170, 392] on link "[DATE]" at bounding box center [148, 399] width 43 height 14
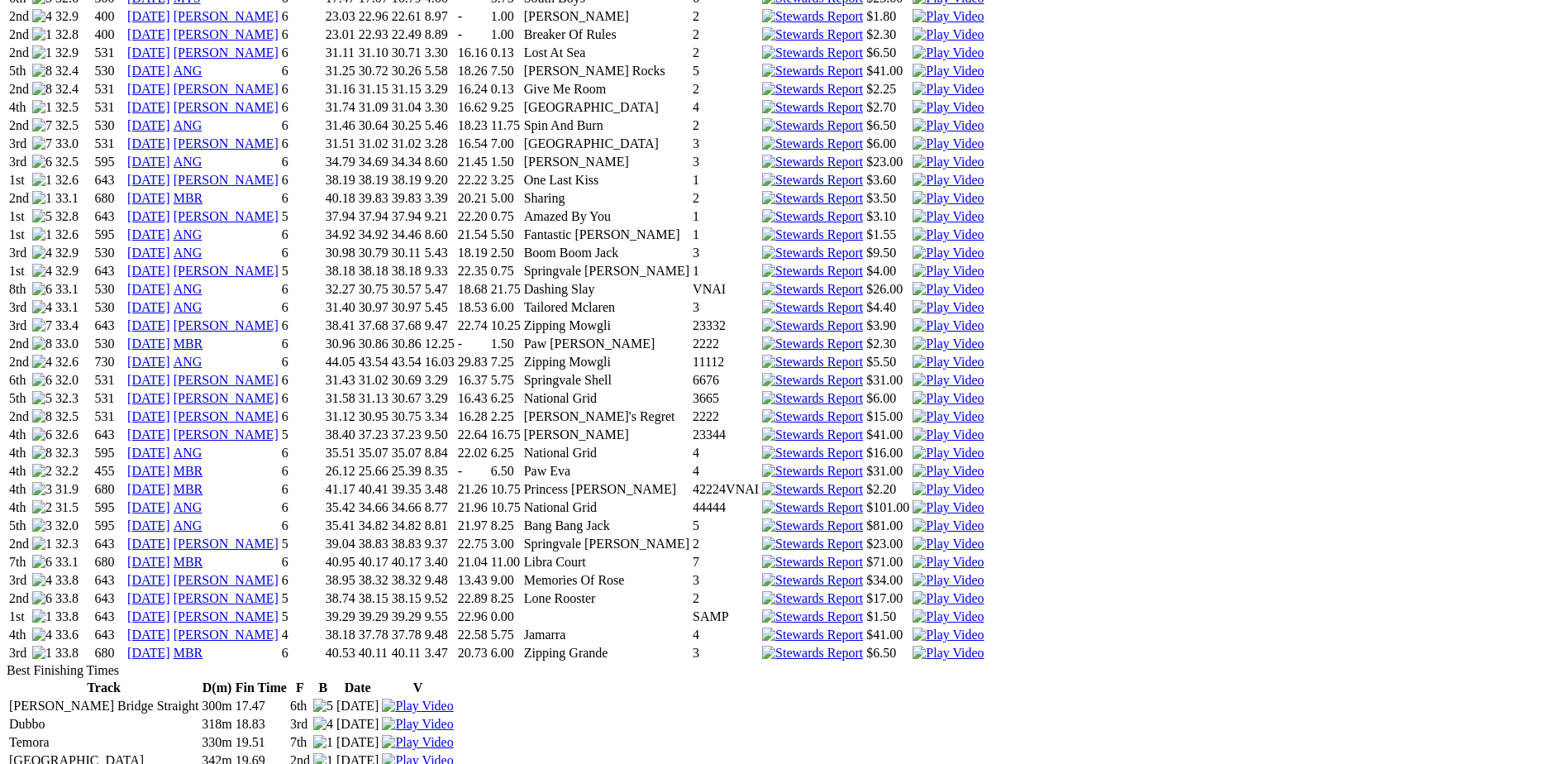
scroll to position [1819, 0]
click at [170, 536] on link "15 Aug 25" at bounding box center [148, 543] width 43 height 14
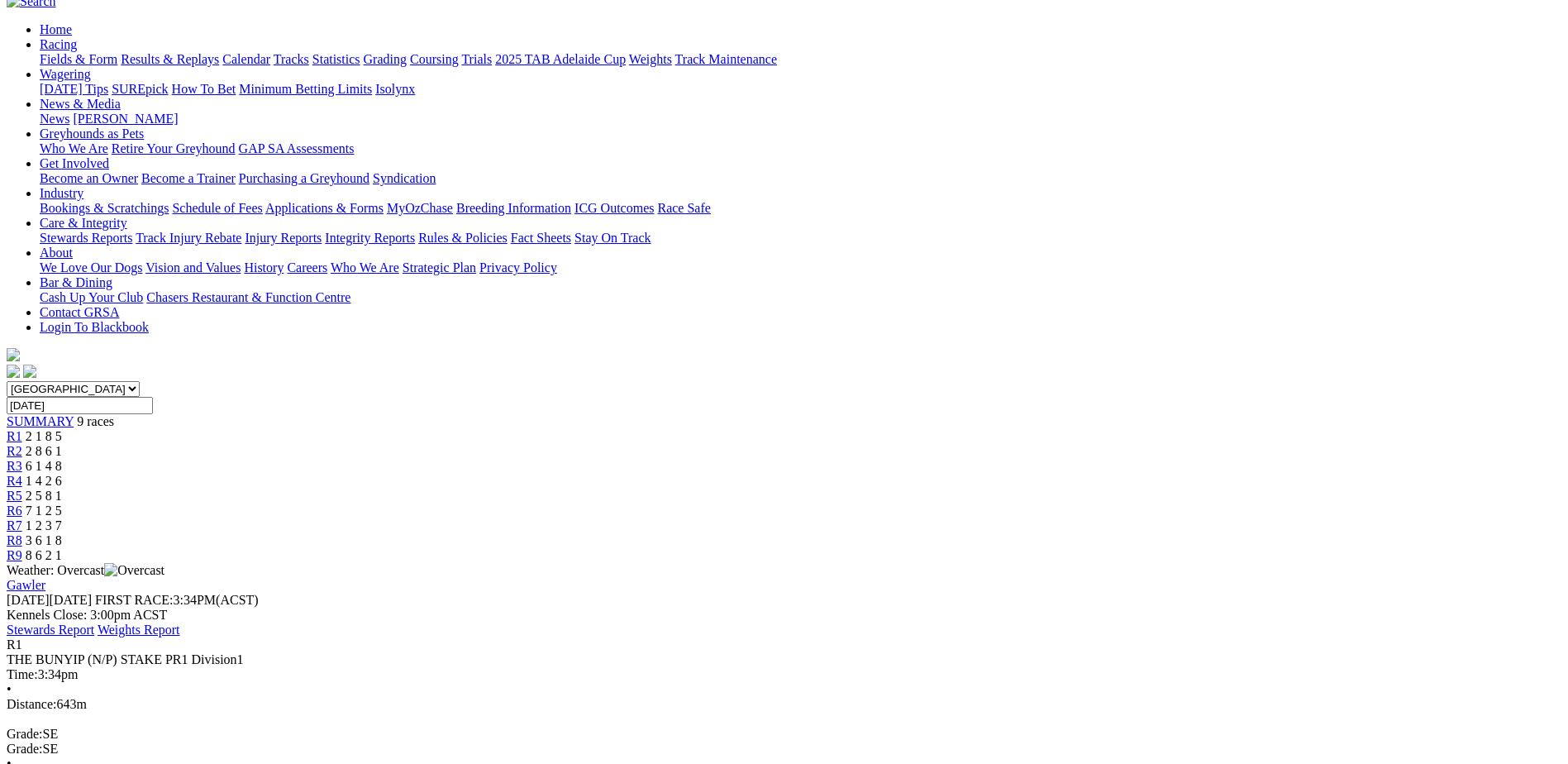
scroll to position [166, 0]
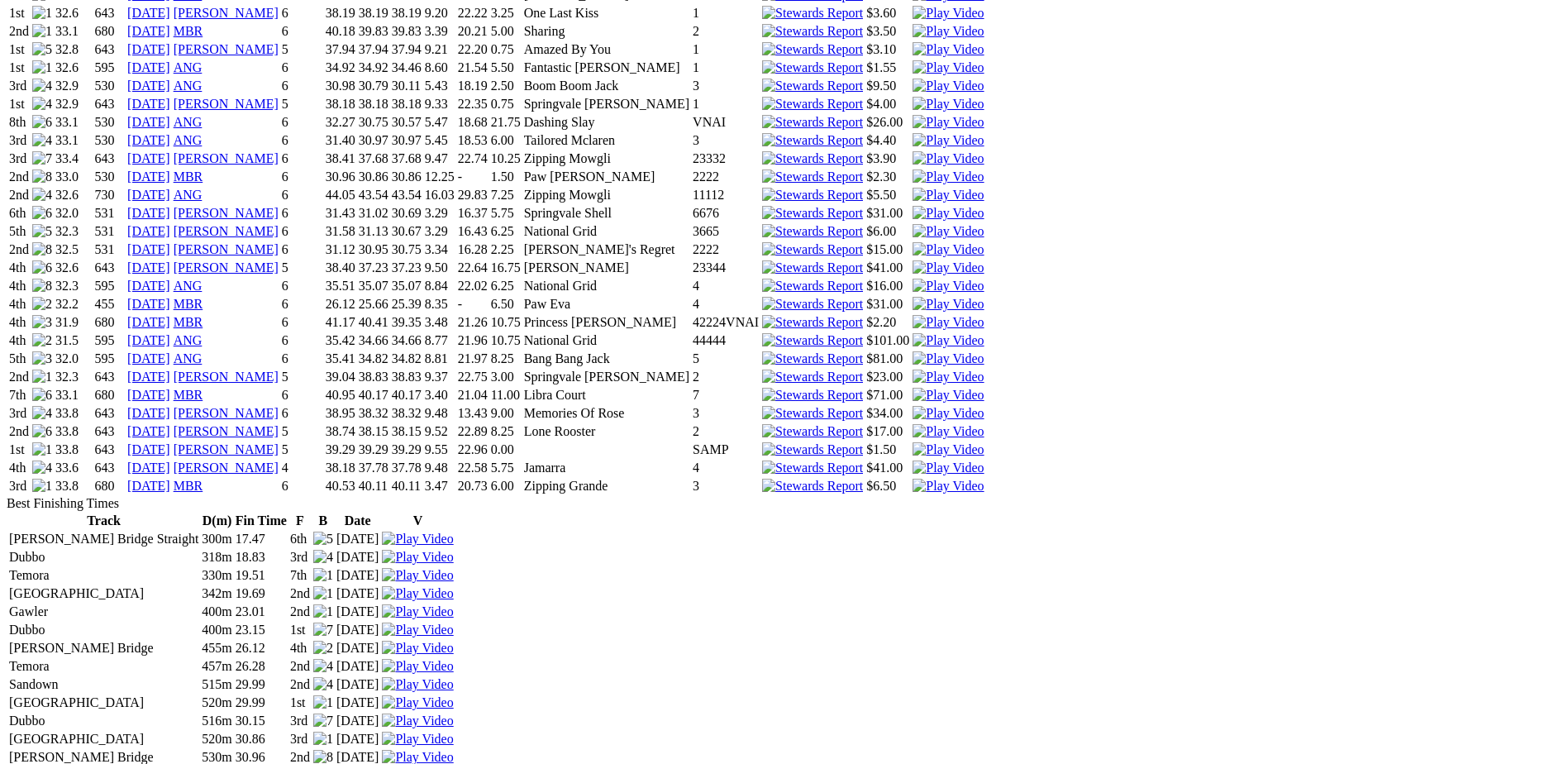
scroll to position [1985, 0]
click at [170, 443] on link "21 Sep 25" at bounding box center [148, 450] width 43 height 14
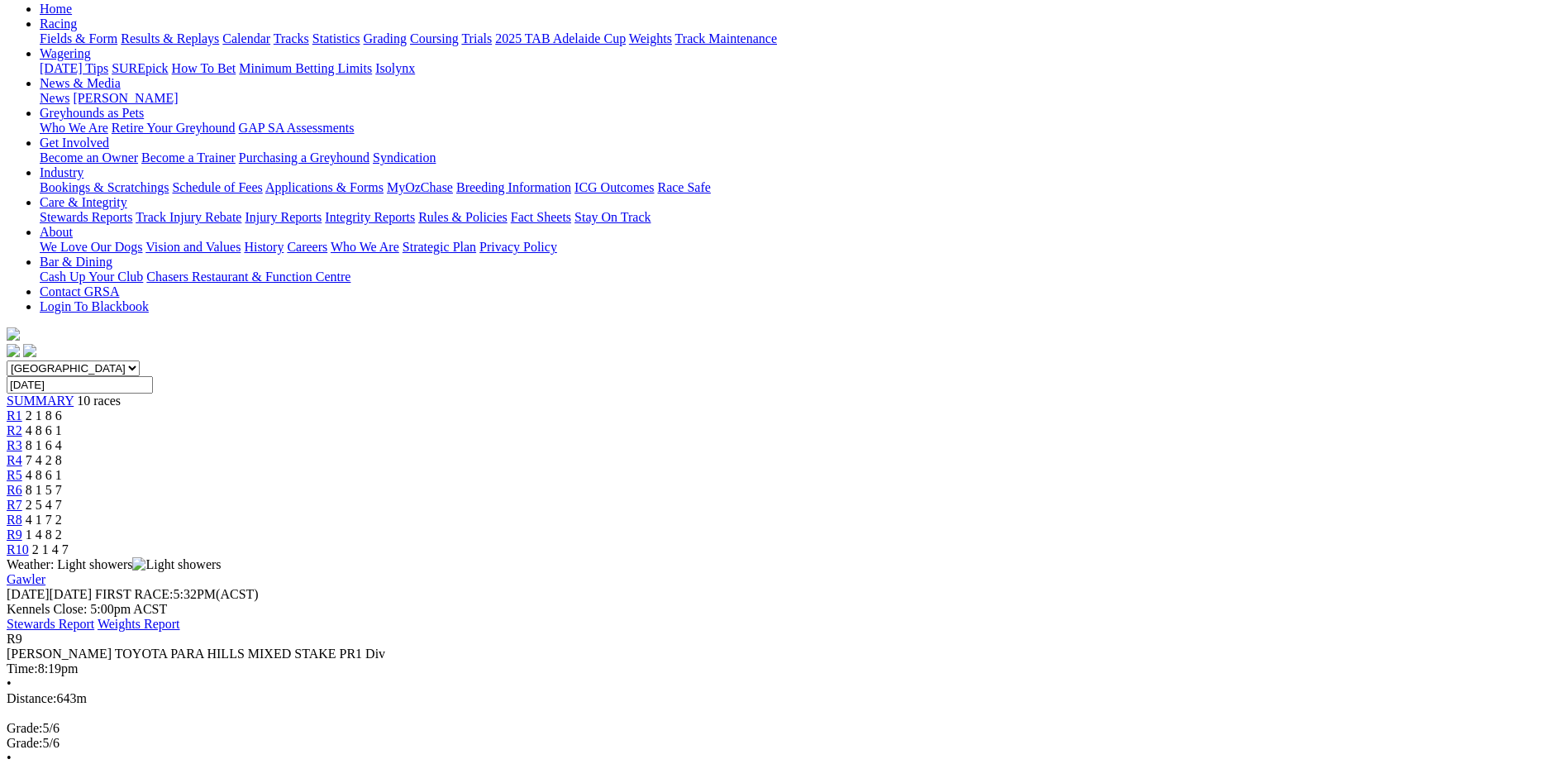
scroll to position [248, 0]
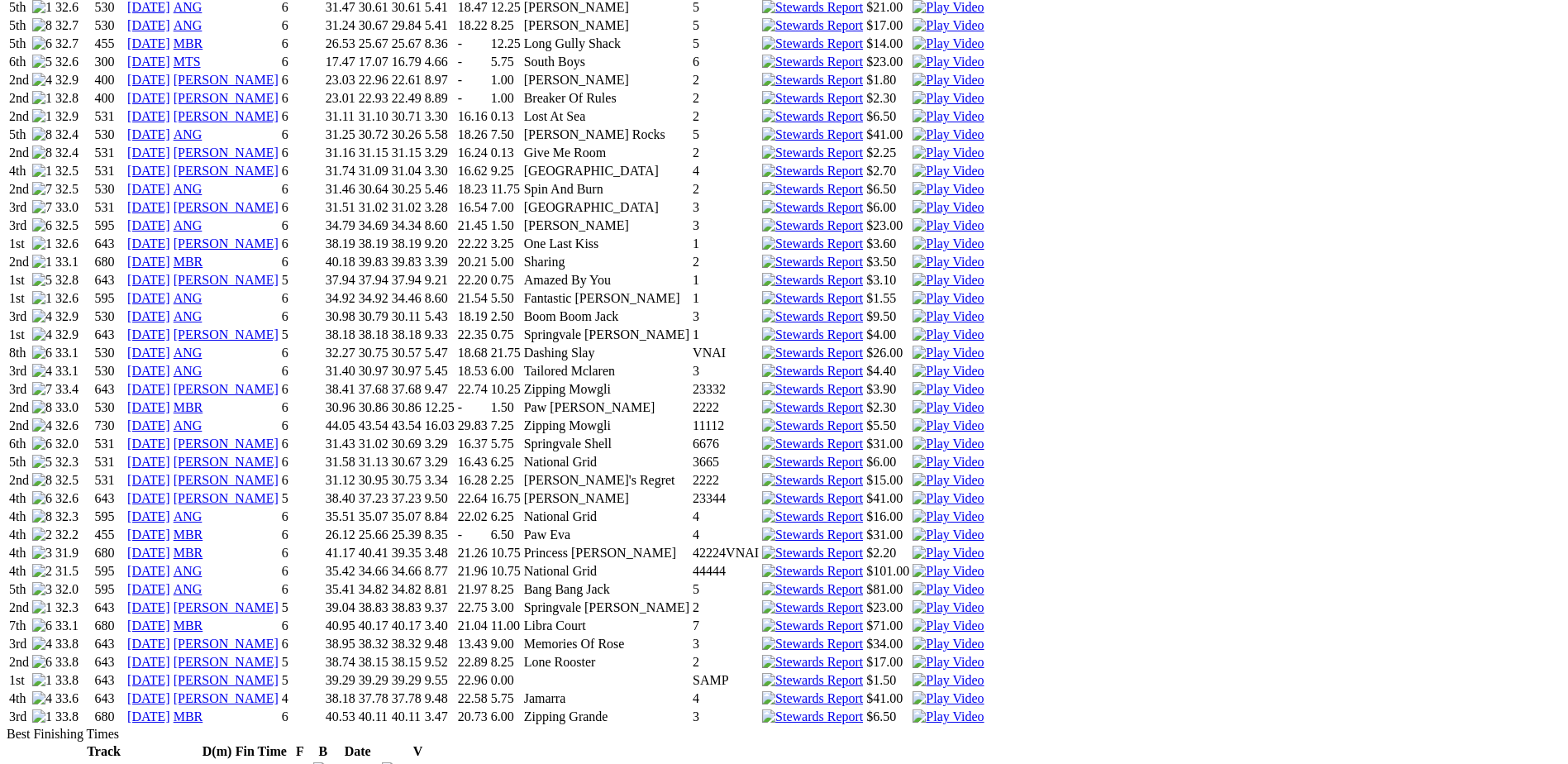
scroll to position [1985, 0]
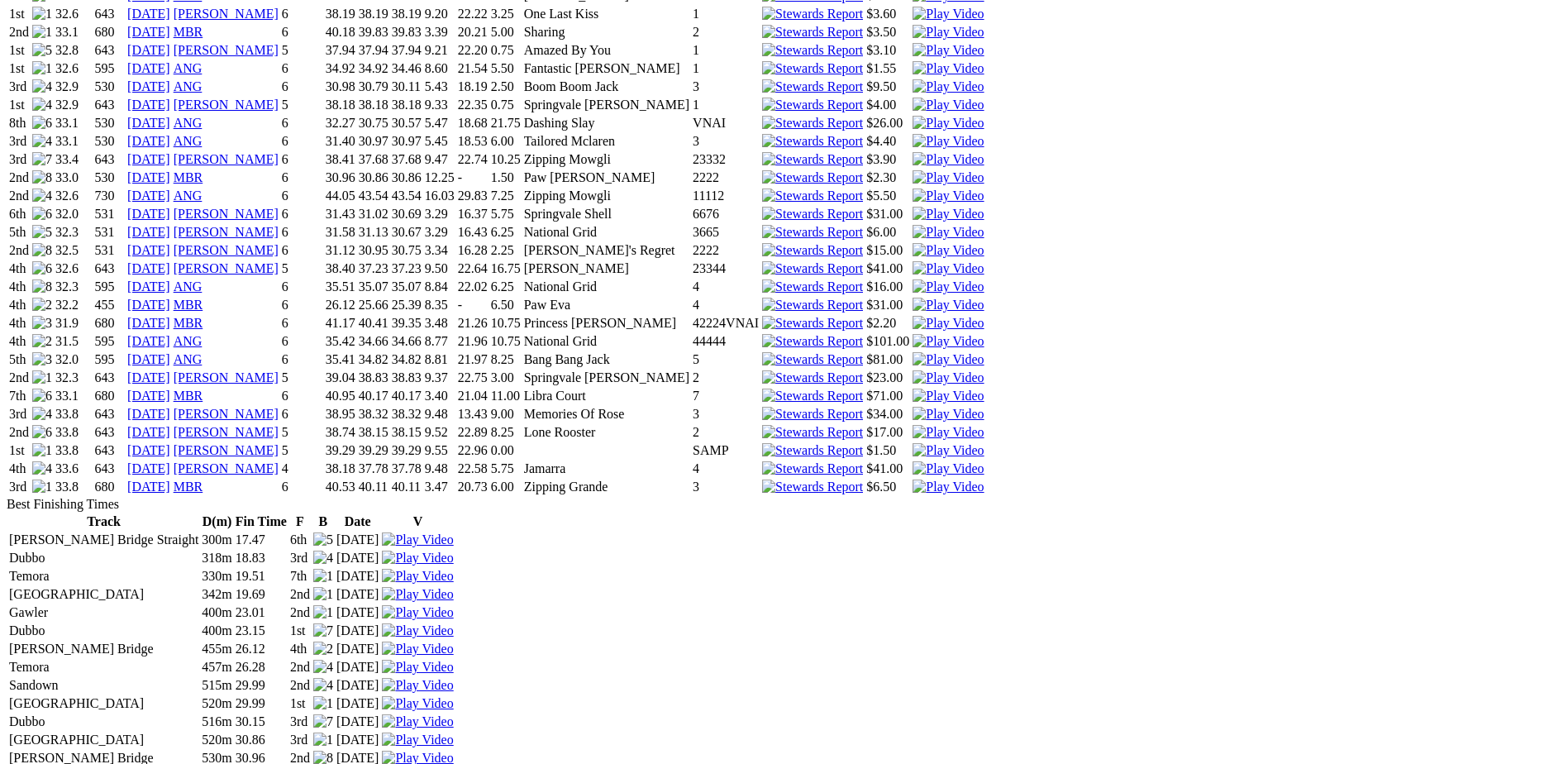
click at [170, 480] on link "05 Oct 25" at bounding box center [148, 487] width 43 height 14
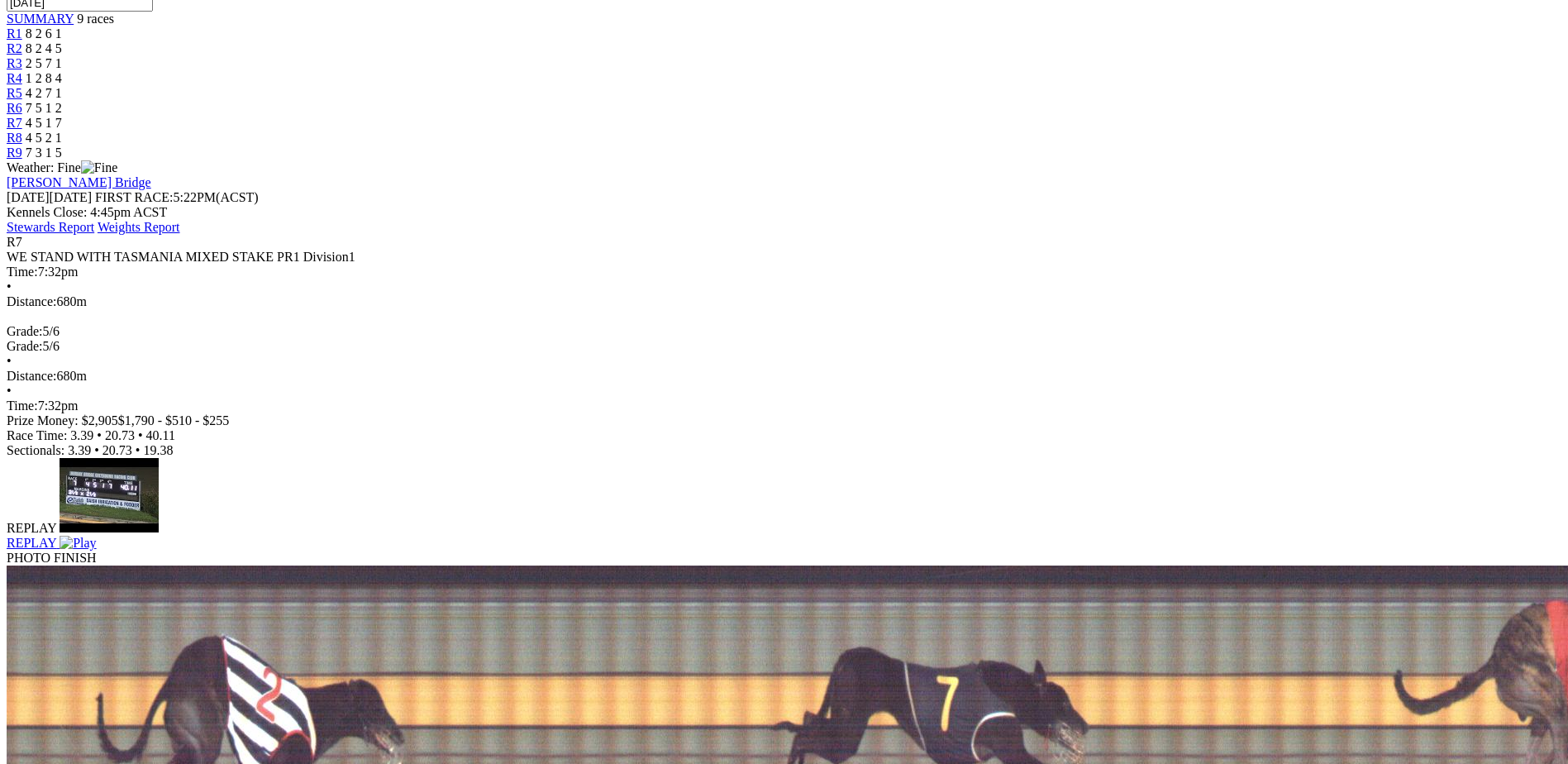
scroll to position [413, 0]
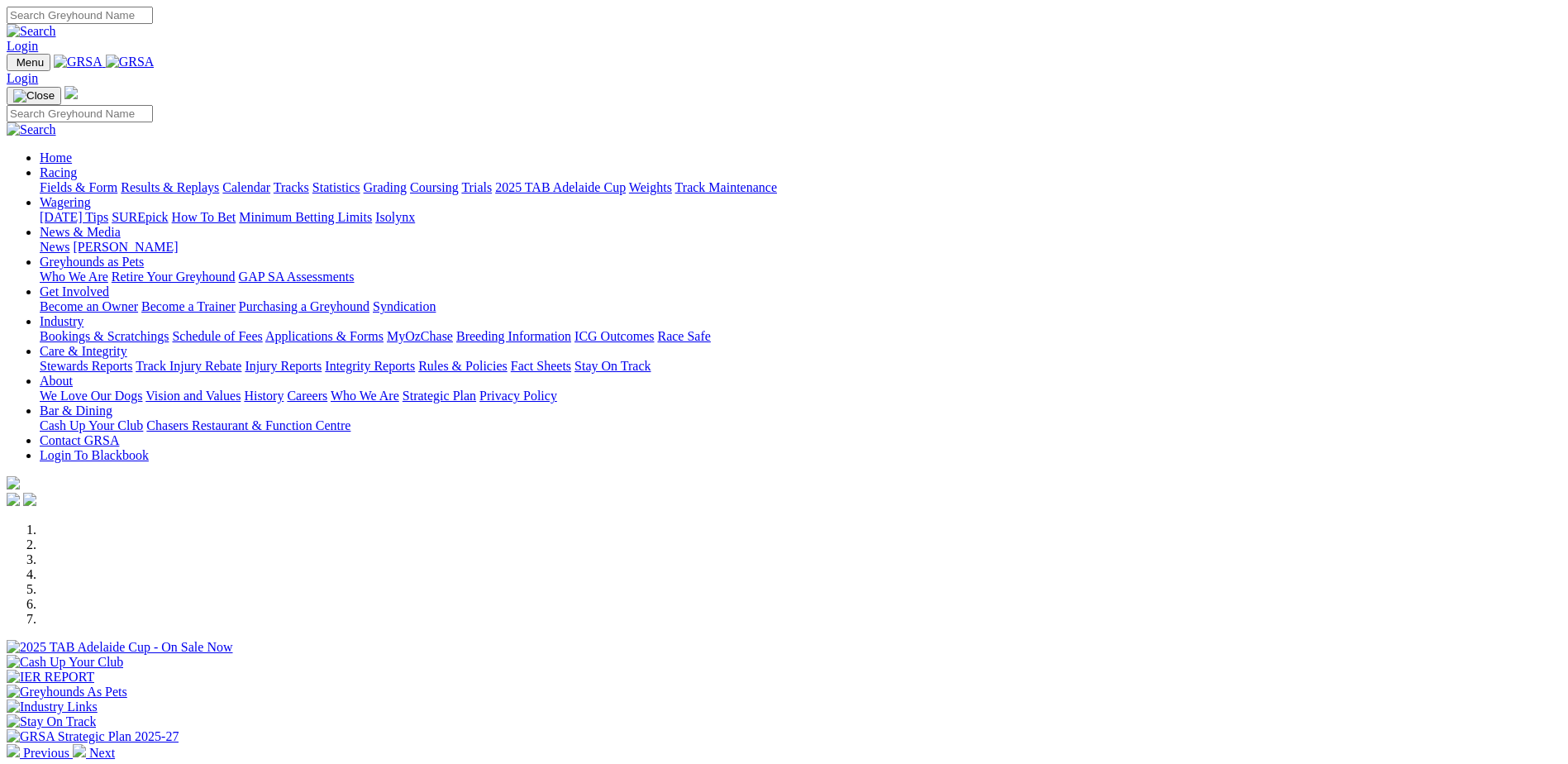
scroll to position [579, 0]
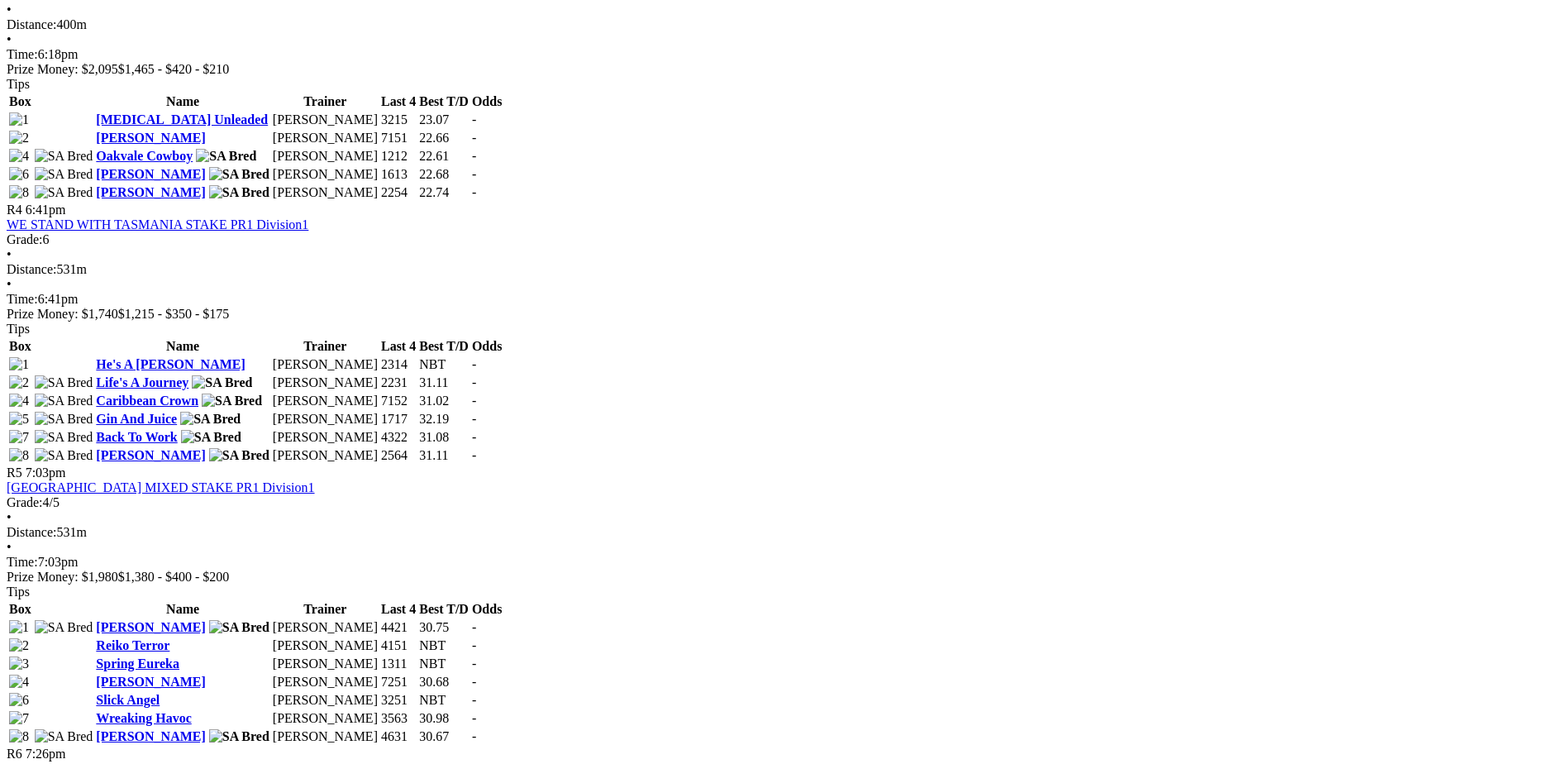
scroll to position [1985, 0]
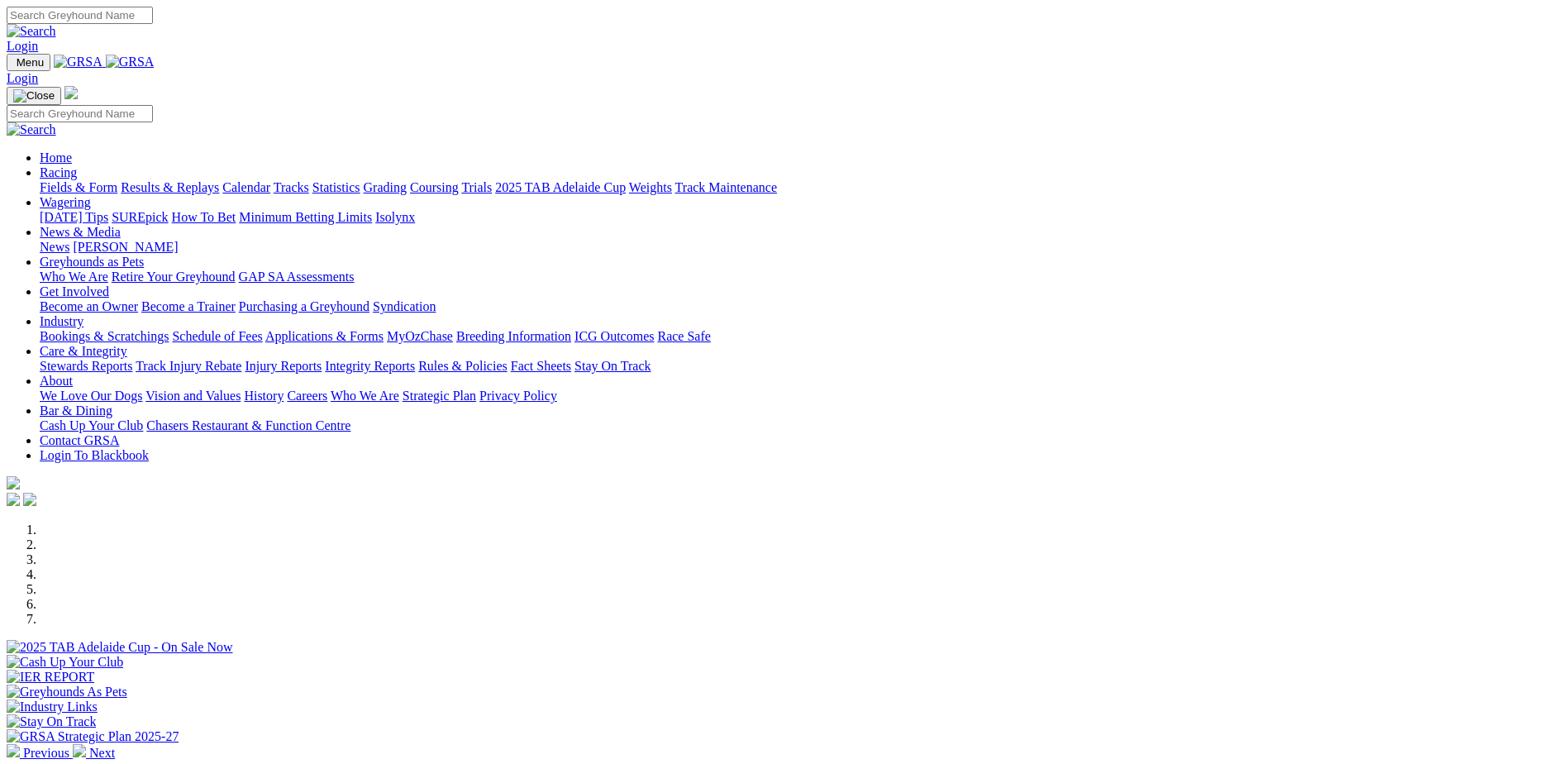
scroll to position [413, 0]
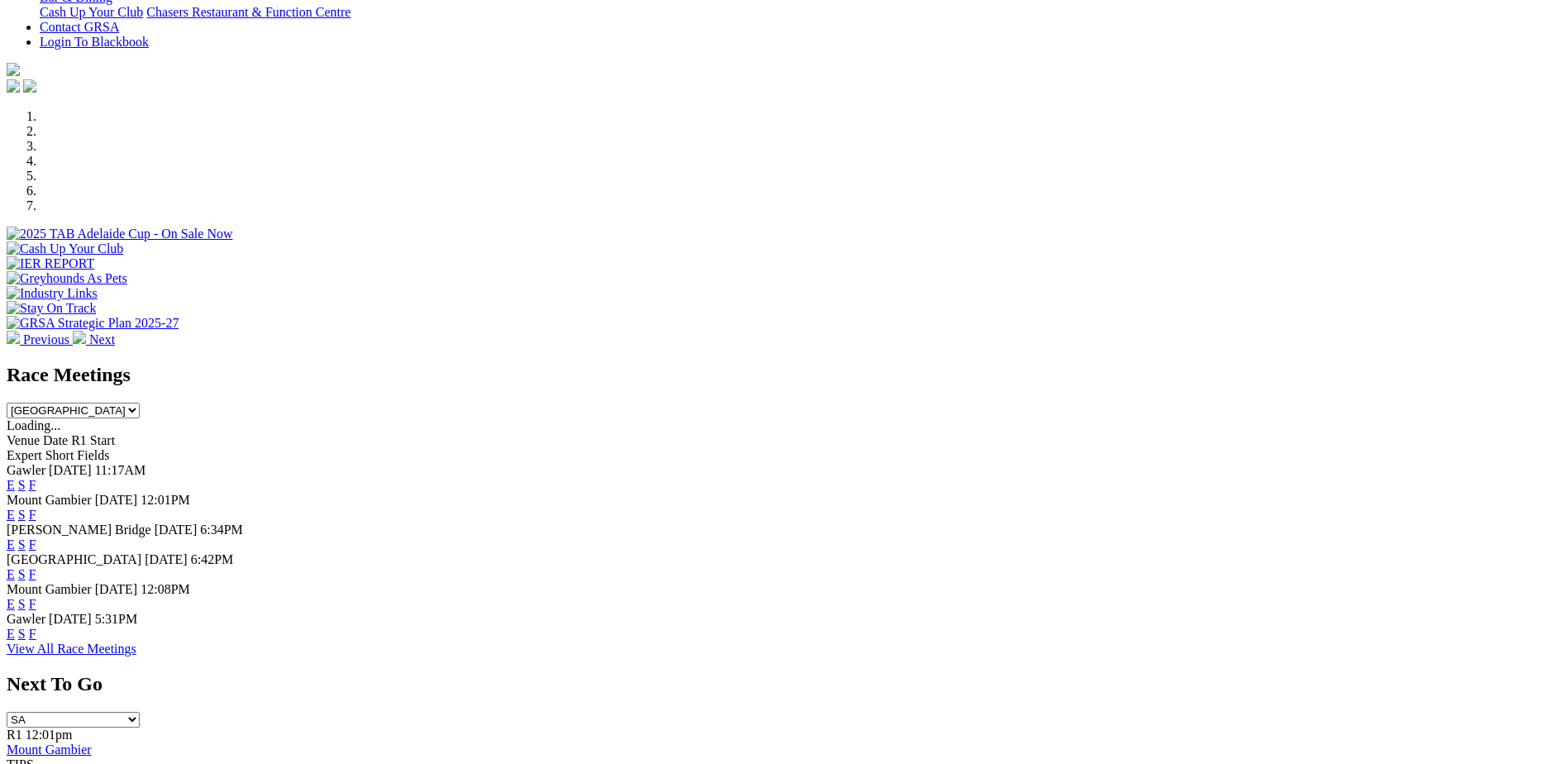
click at [36, 538] on link "F" at bounding box center [32, 545] width 7 height 14
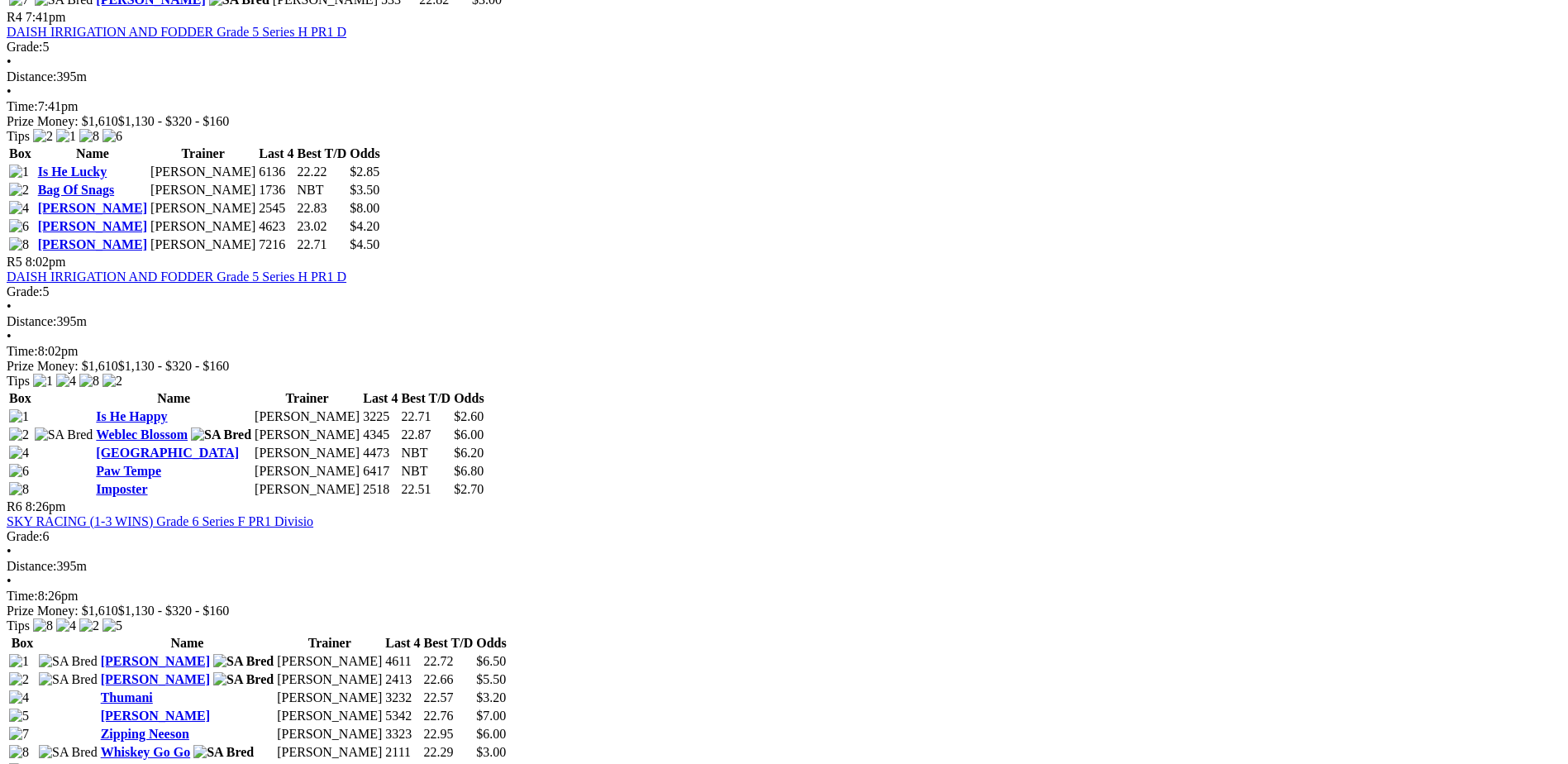
scroll to position [1654, 0]
